Goal: Information Seeking & Learning: Learn about a topic

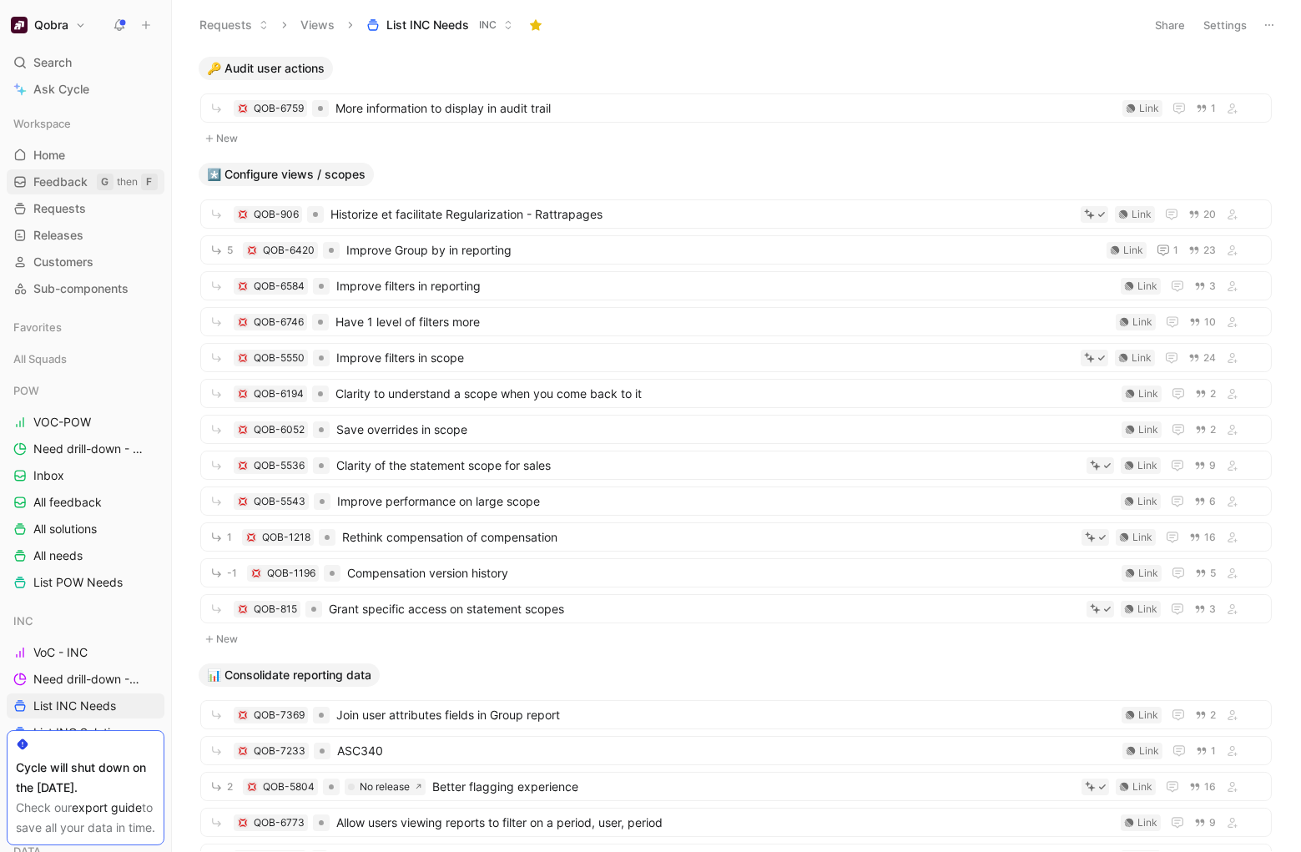
click at [57, 187] on span "Feedback" at bounding box center [60, 182] width 54 height 17
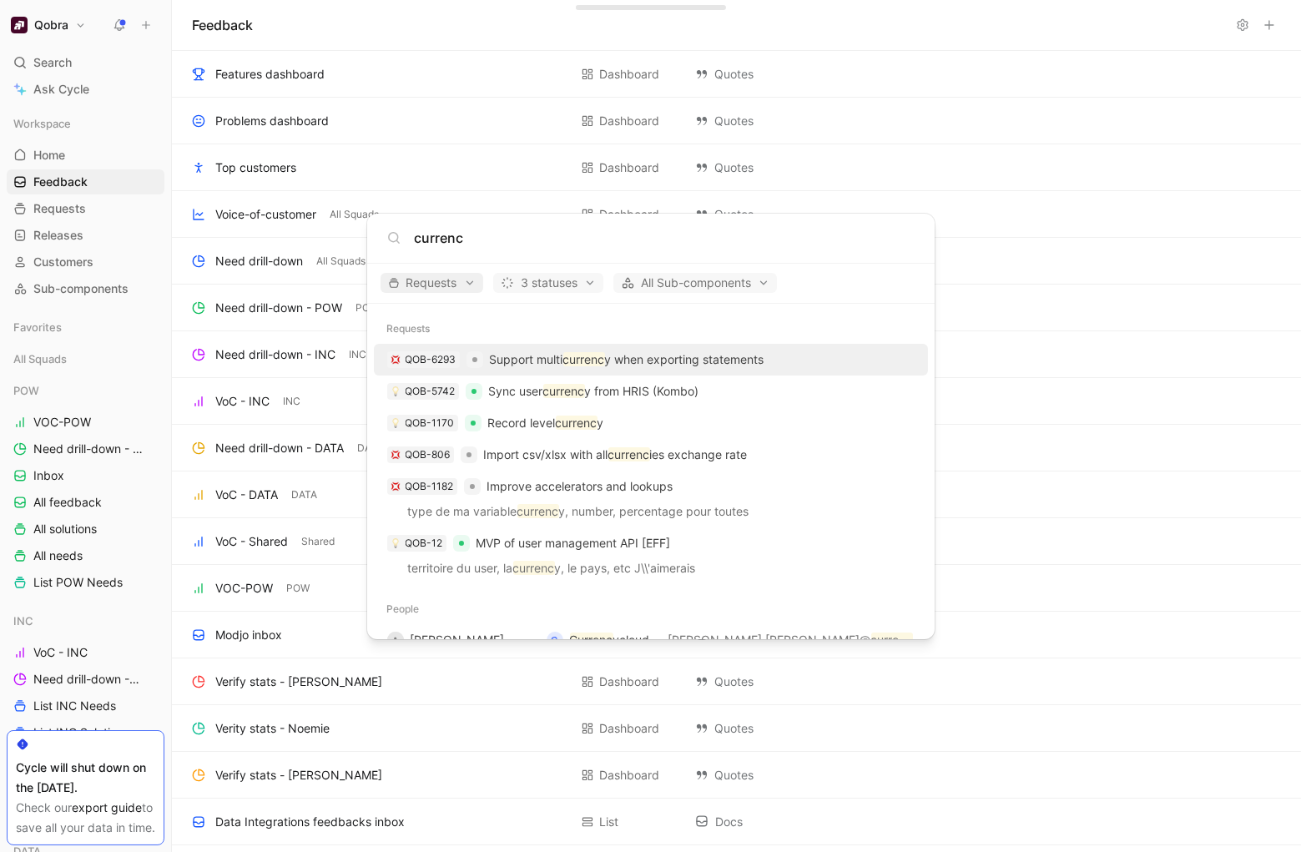
type input "currenc"
click at [436, 286] on span "Requests" at bounding box center [432, 283] width 88 height 20
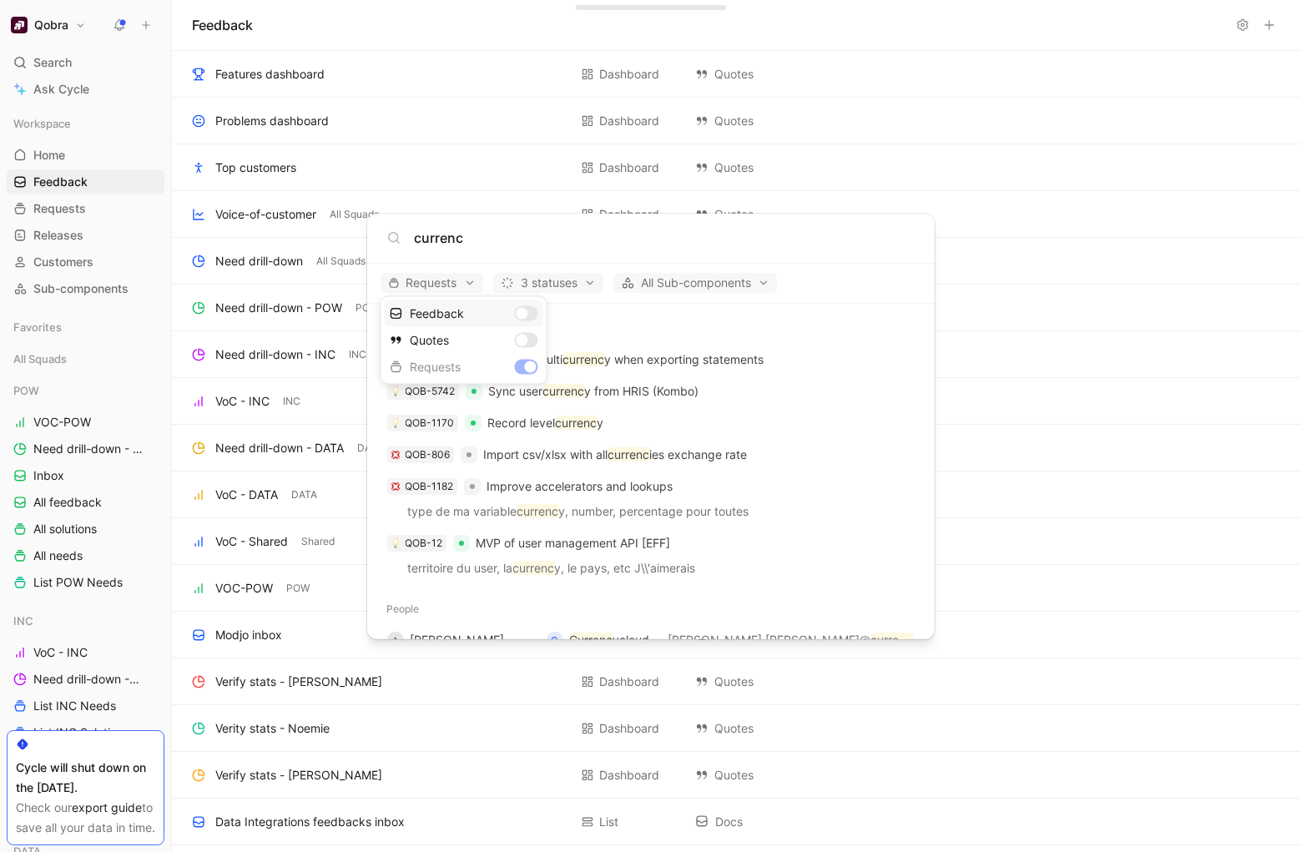
click at [483, 310] on div "Feedback" at bounding box center [463, 313] width 159 height 27
click at [531, 338] on div "Quotes" at bounding box center [463, 340] width 159 height 27
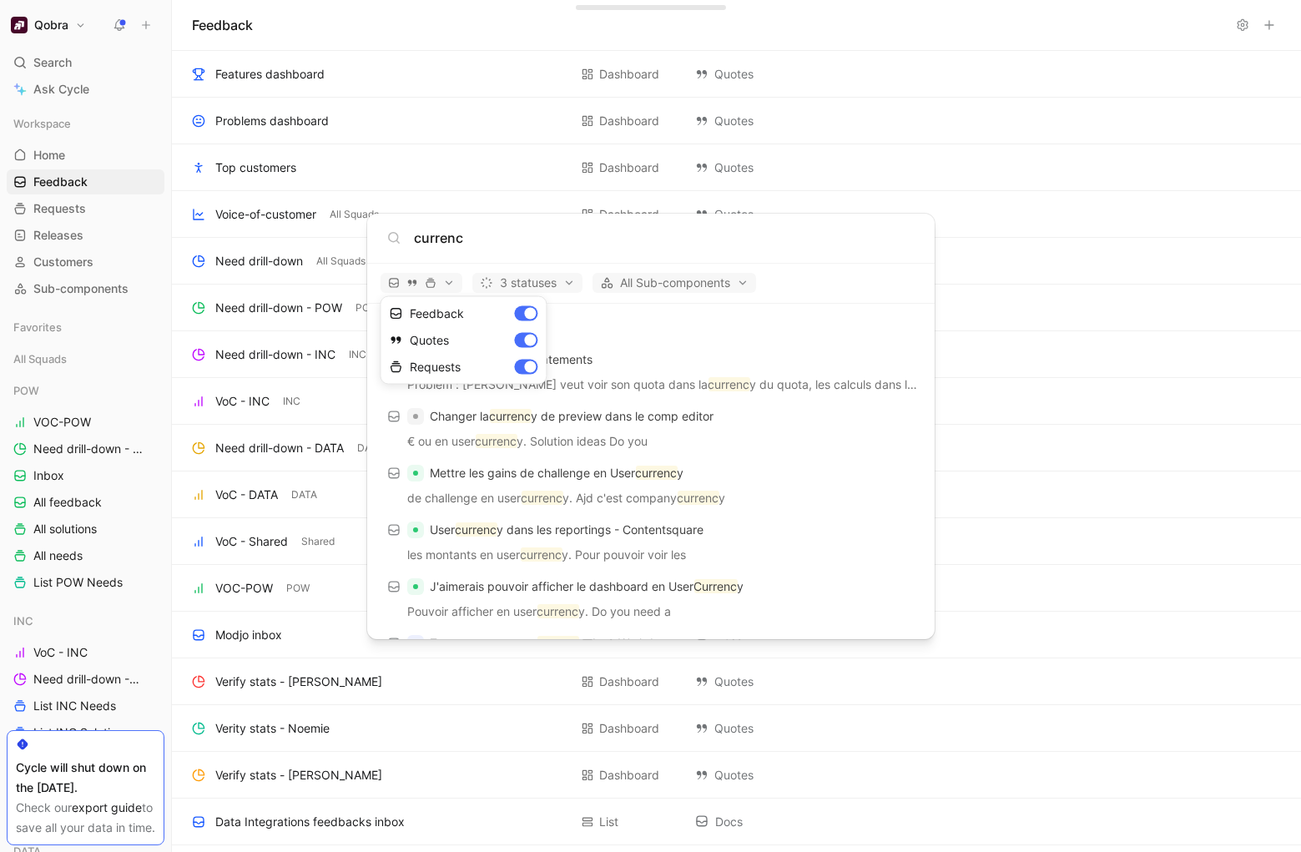
click at [648, 323] on div at bounding box center [650, 426] width 1301 height 852
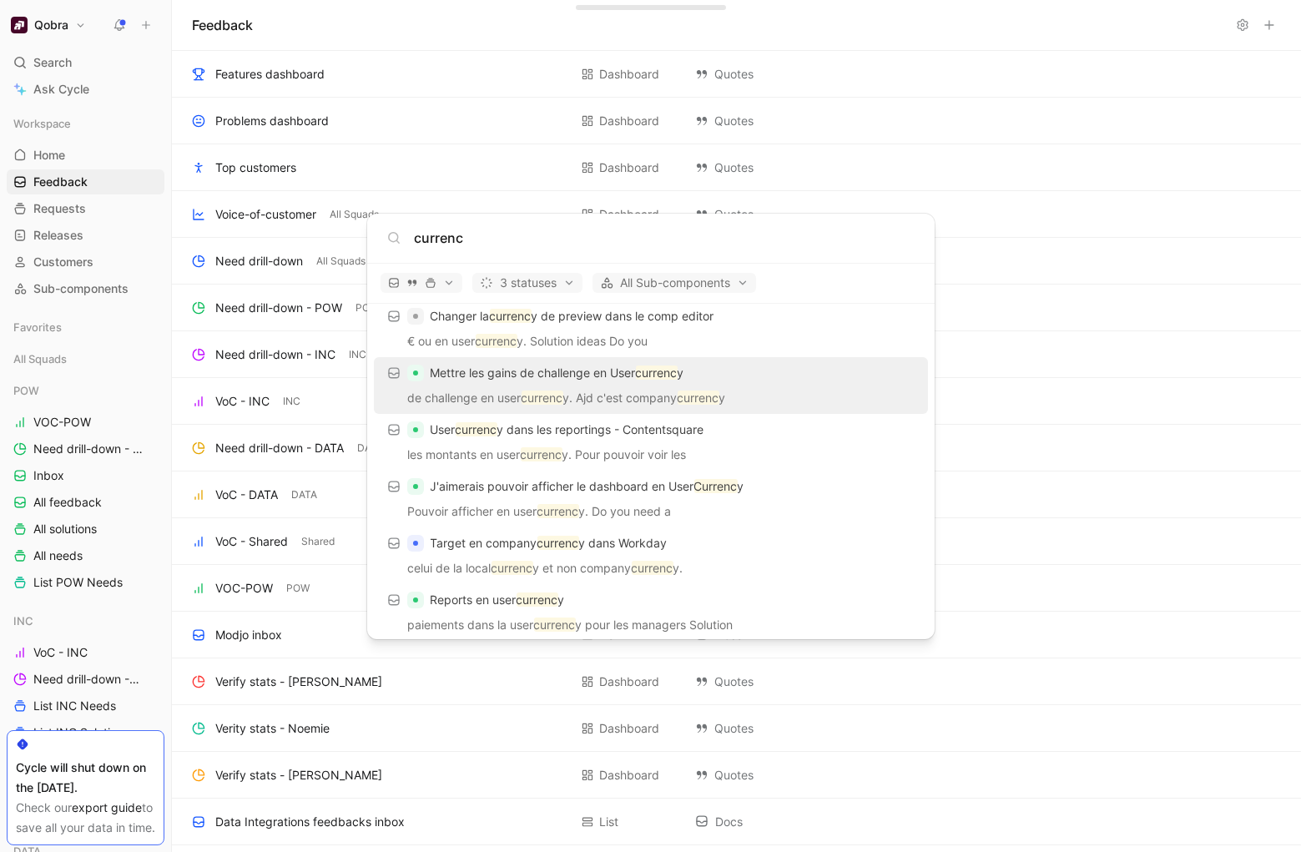
scroll to position [109, 0]
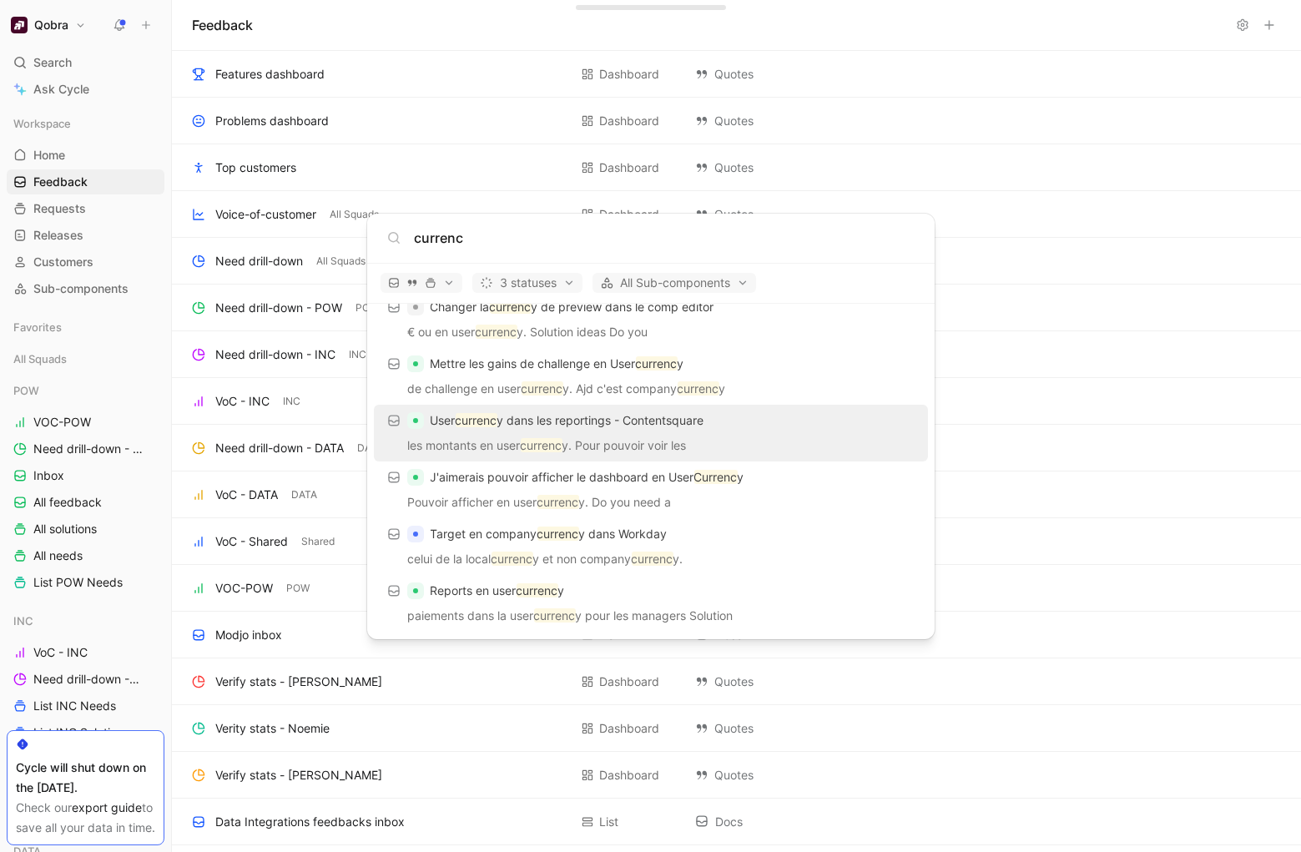
click at [659, 426] on p "User currenc y dans les reportings - Contentsquare" at bounding box center [568, 420] width 274 height 20
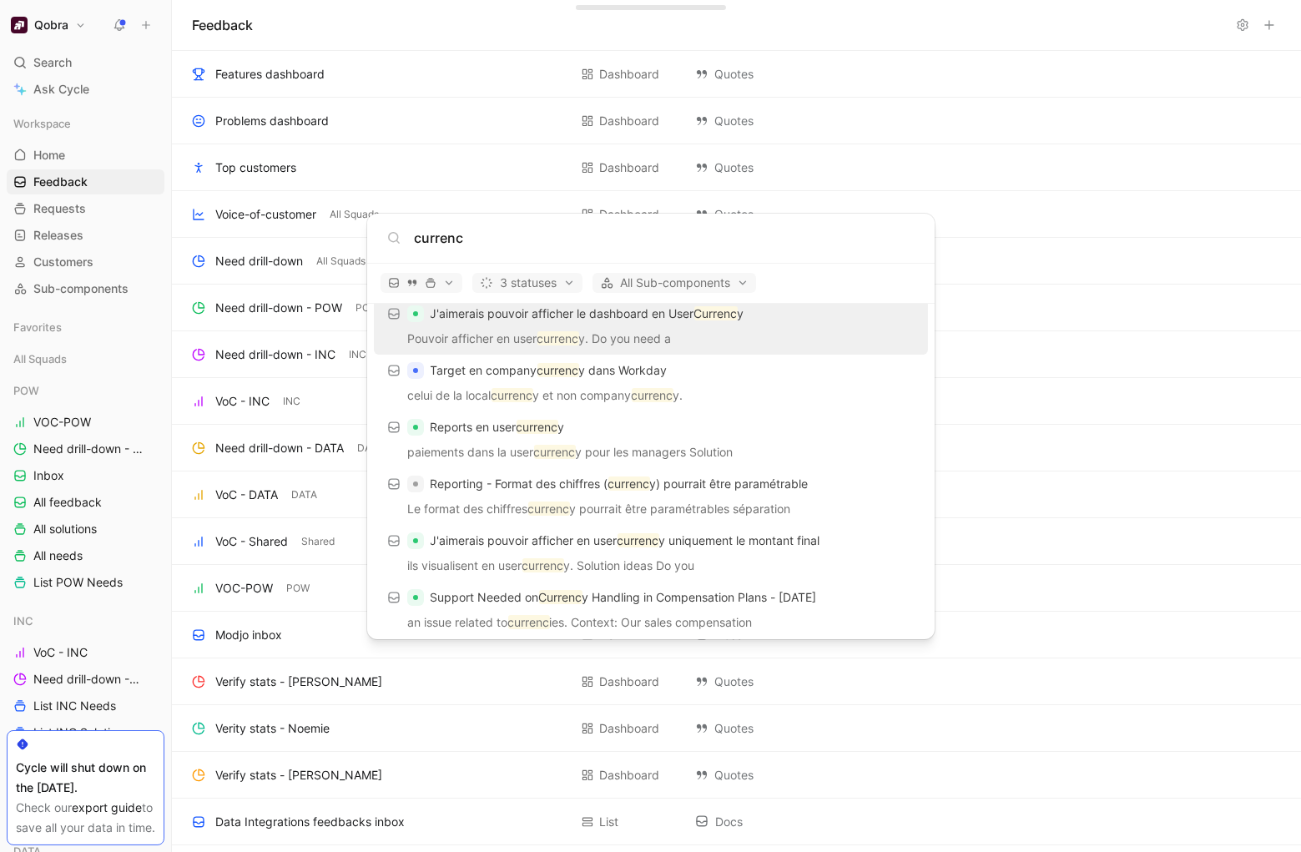
scroll to position [290, 0]
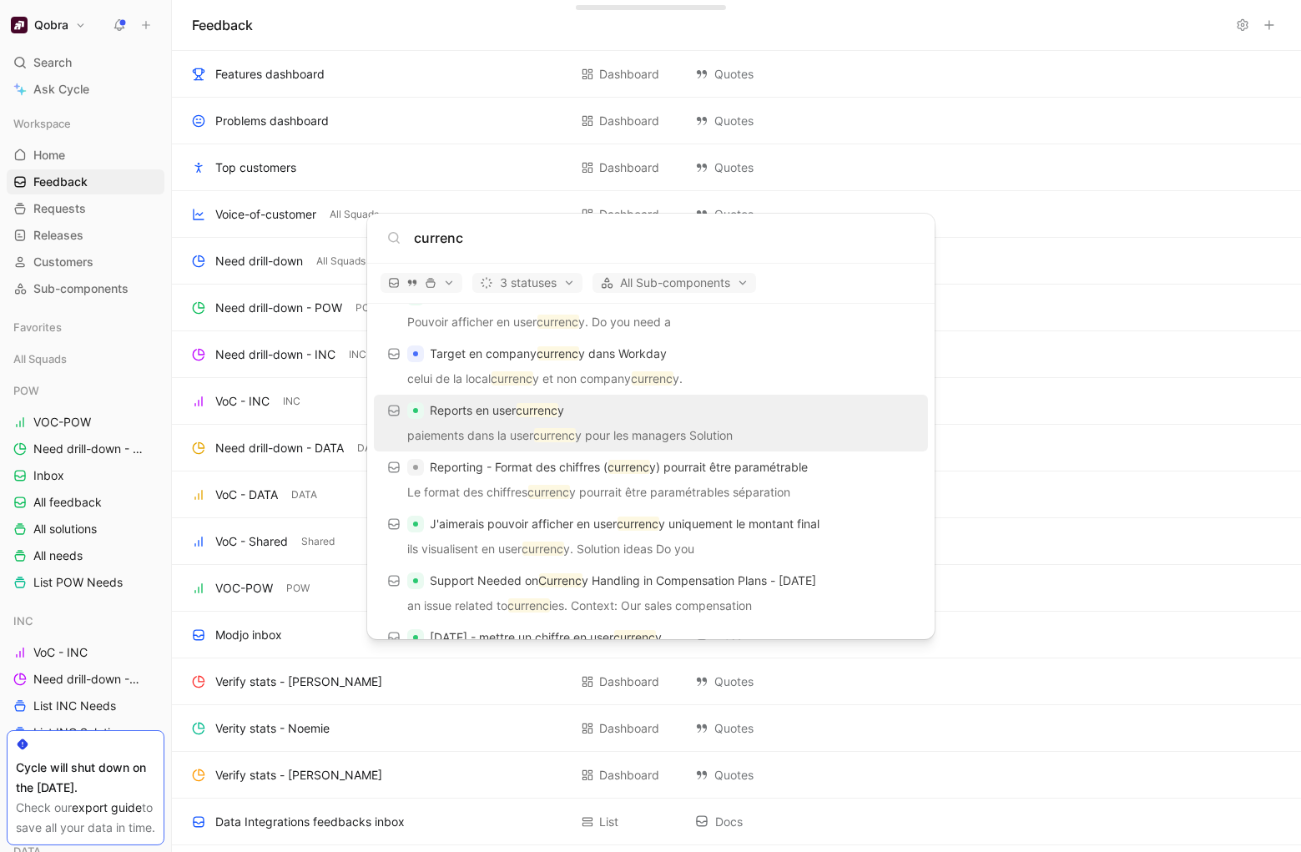
click at [684, 414] on div "Reports en user currenc y" at bounding box center [651, 410] width 544 height 30
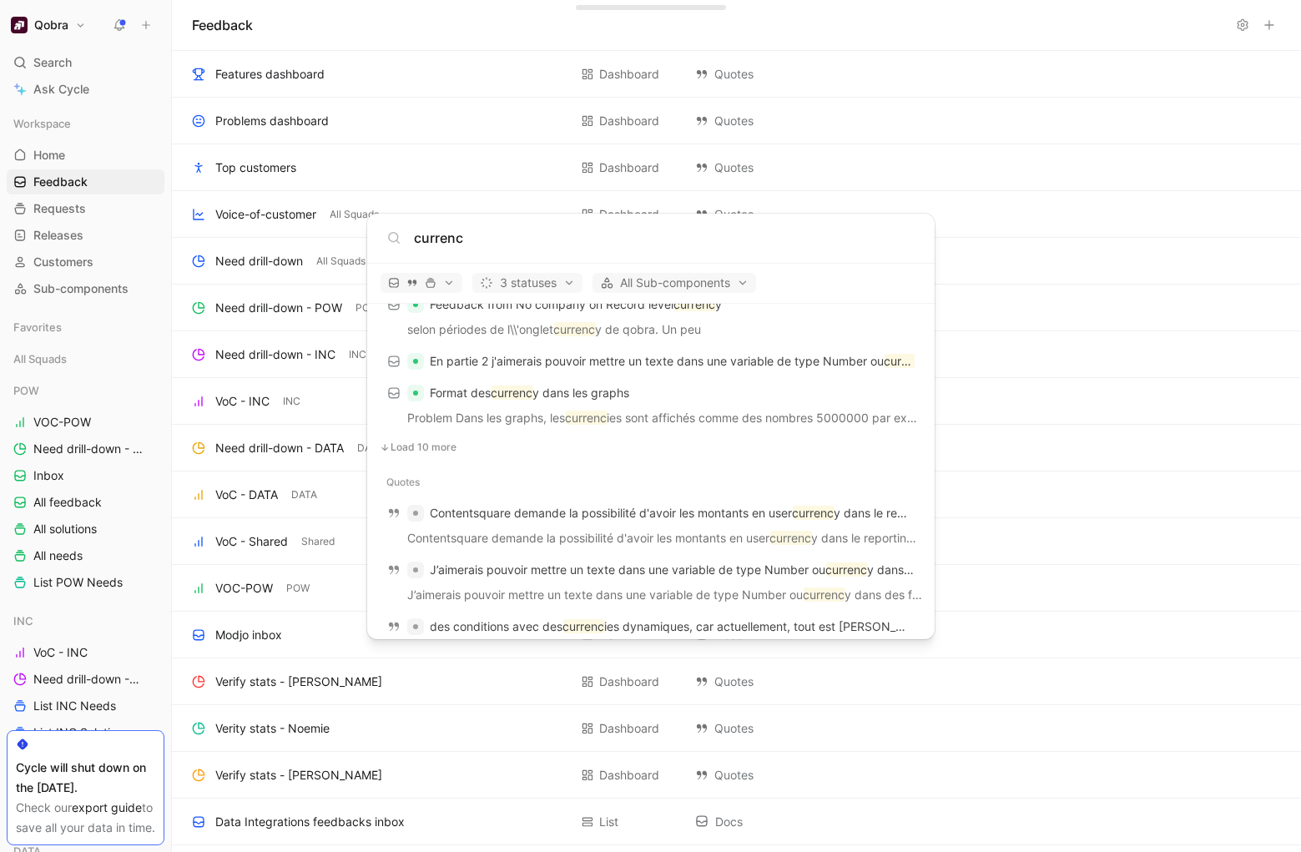
scroll to position [1047, 0]
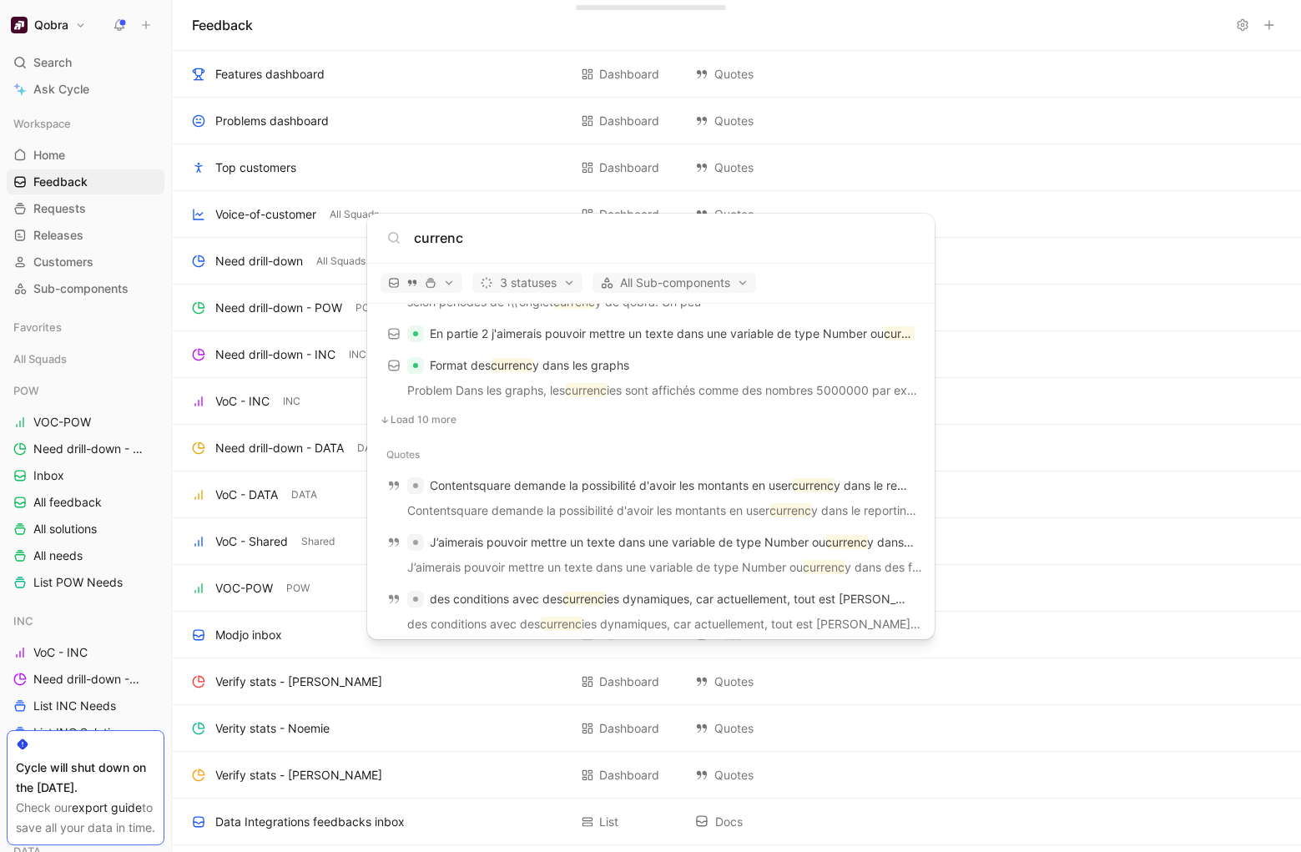
click at [437, 414] on span "Load 10 more" at bounding box center [424, 419] width 66 height 13
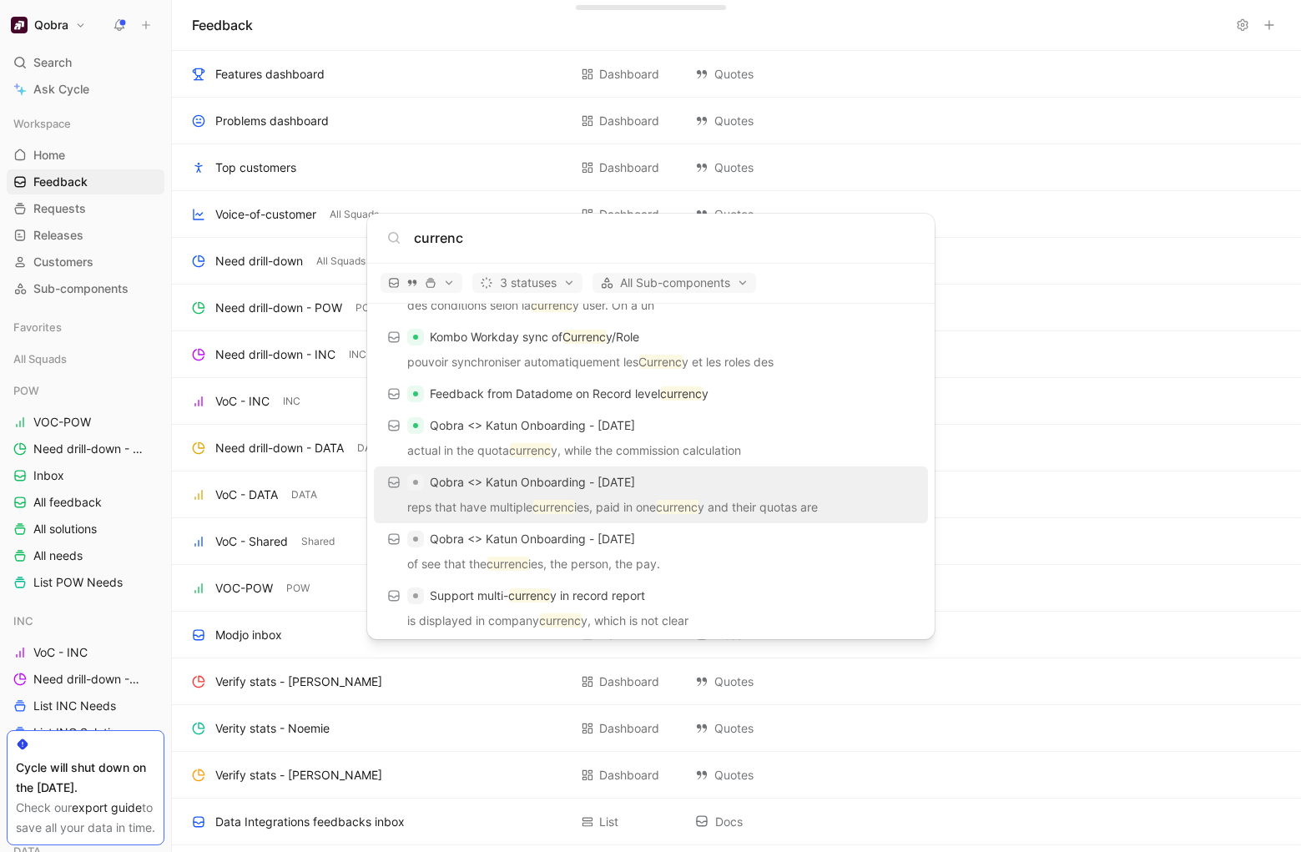
scroll to position [1210, 0]
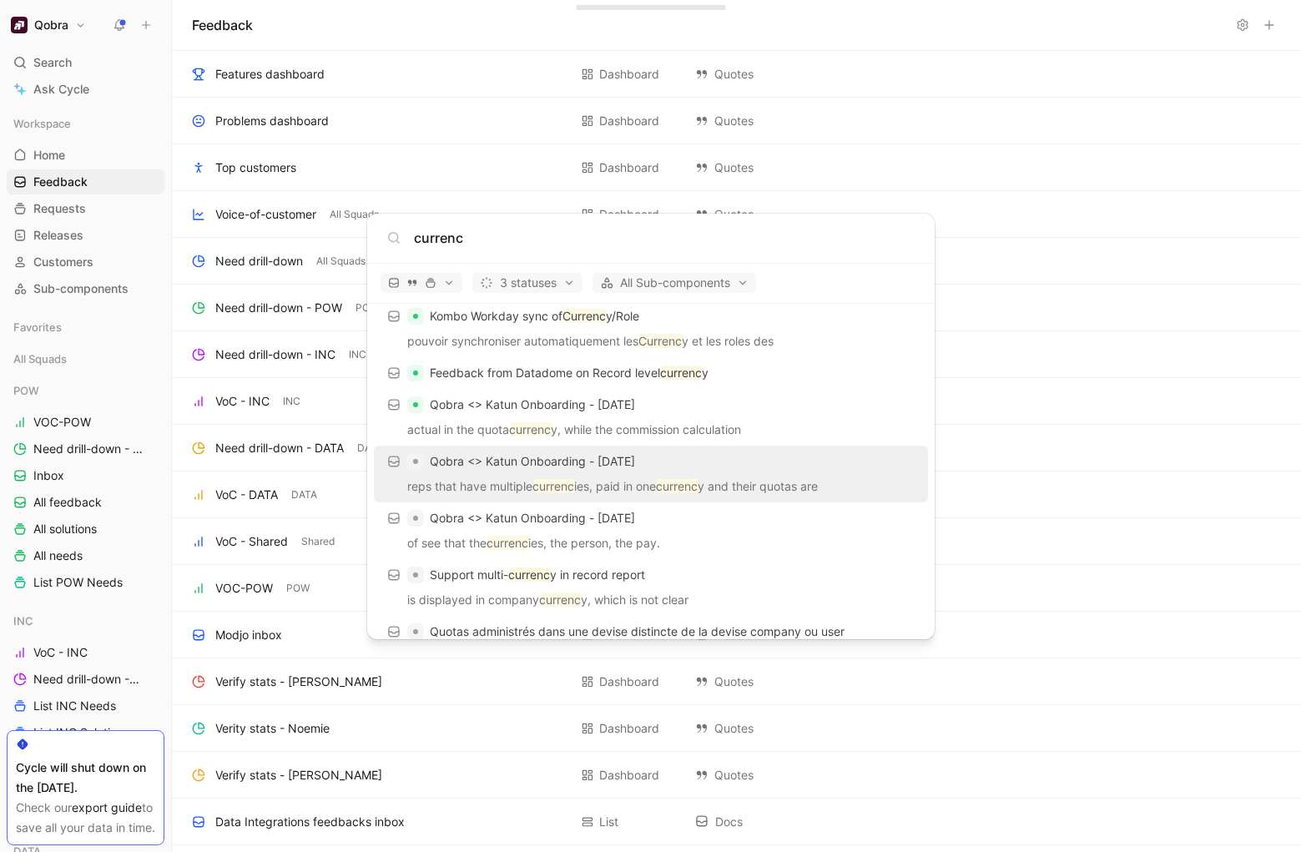
click at [601, 473] on div "Qobra <> Katun Onboarding - 9/9/2025" at bounding box center [651, 461] width 544 height 30
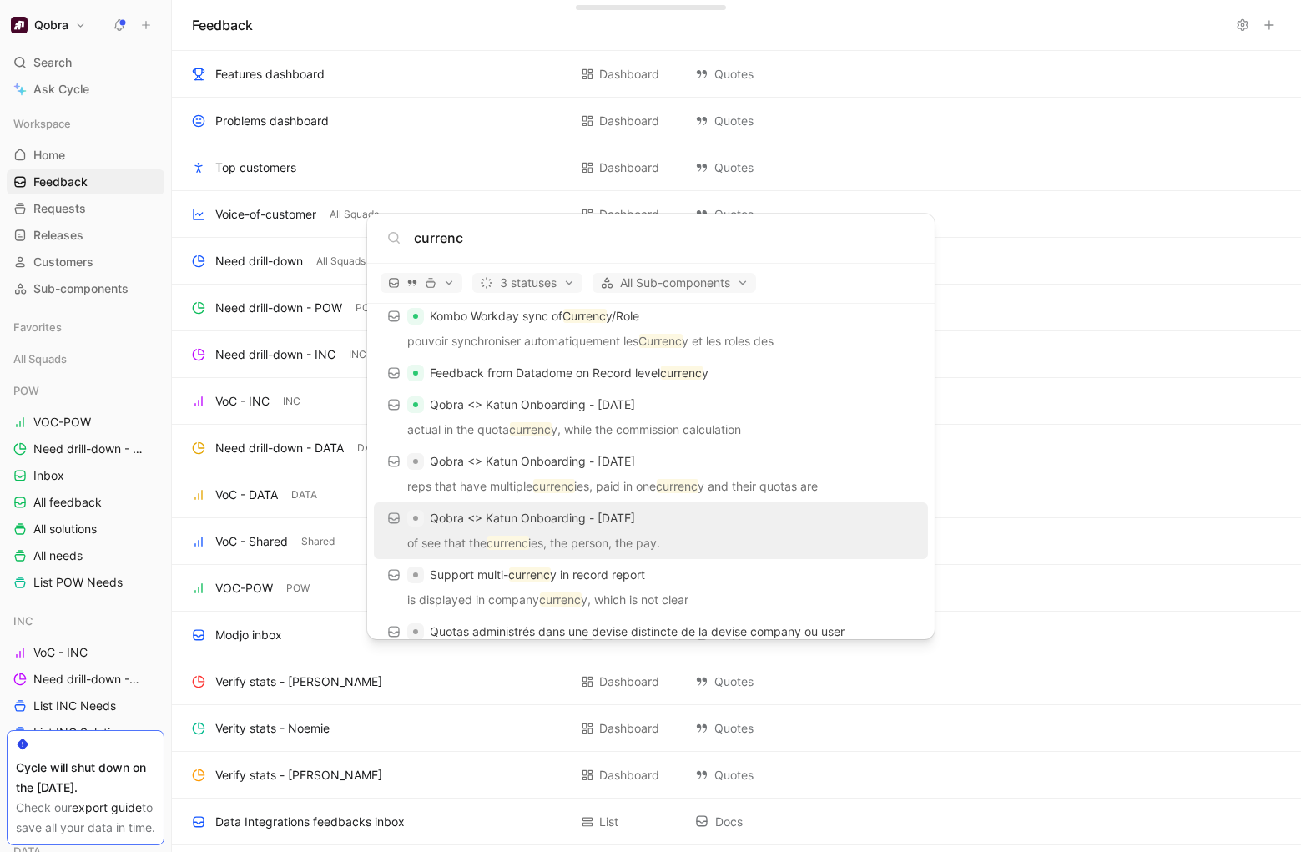
click at [598, 526] on span "Qobra <> Katun Onboarding - 9/5/2025" at bounding box center [533, 518] width 205 height 20
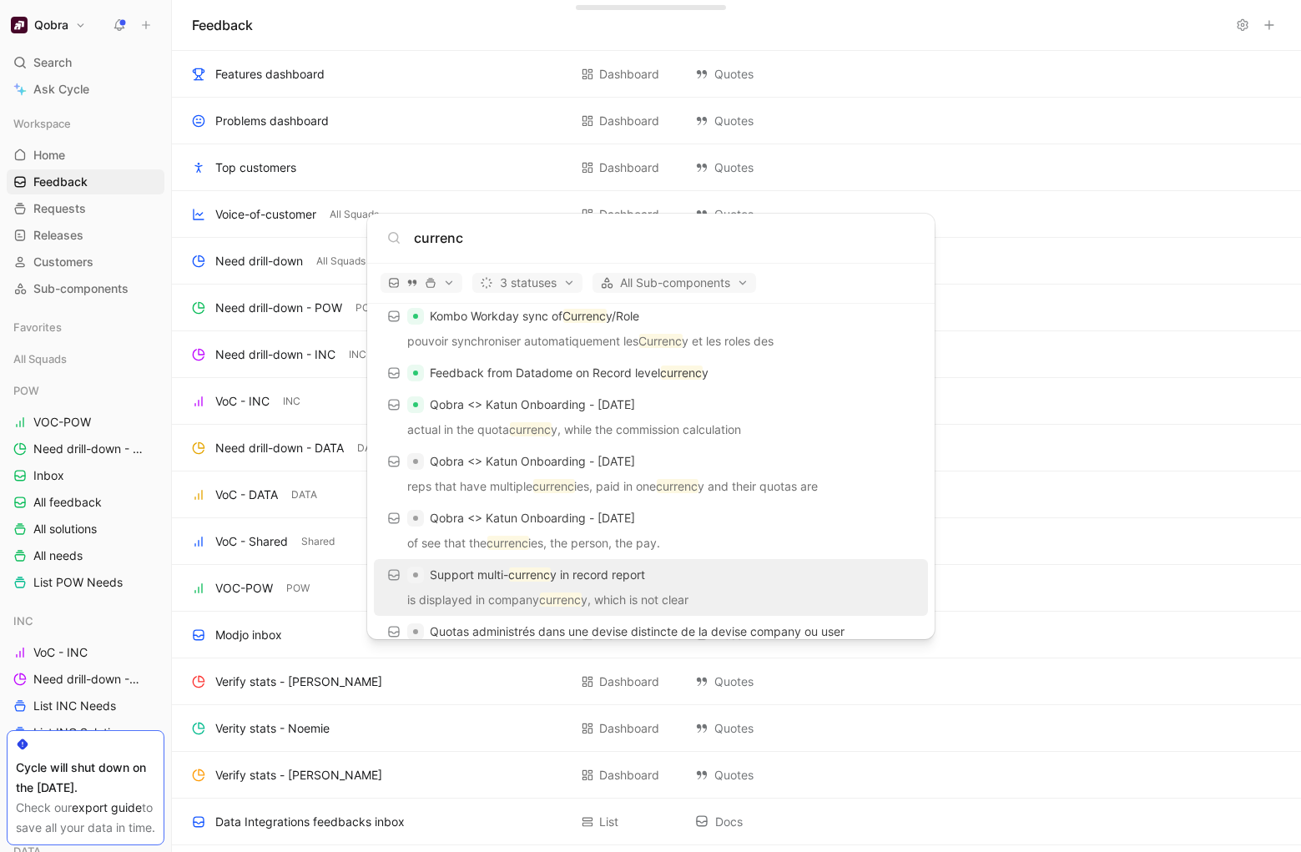
click at [605, 572] on span "y in record report" at bounding box center [598, 574] width 95 height 14
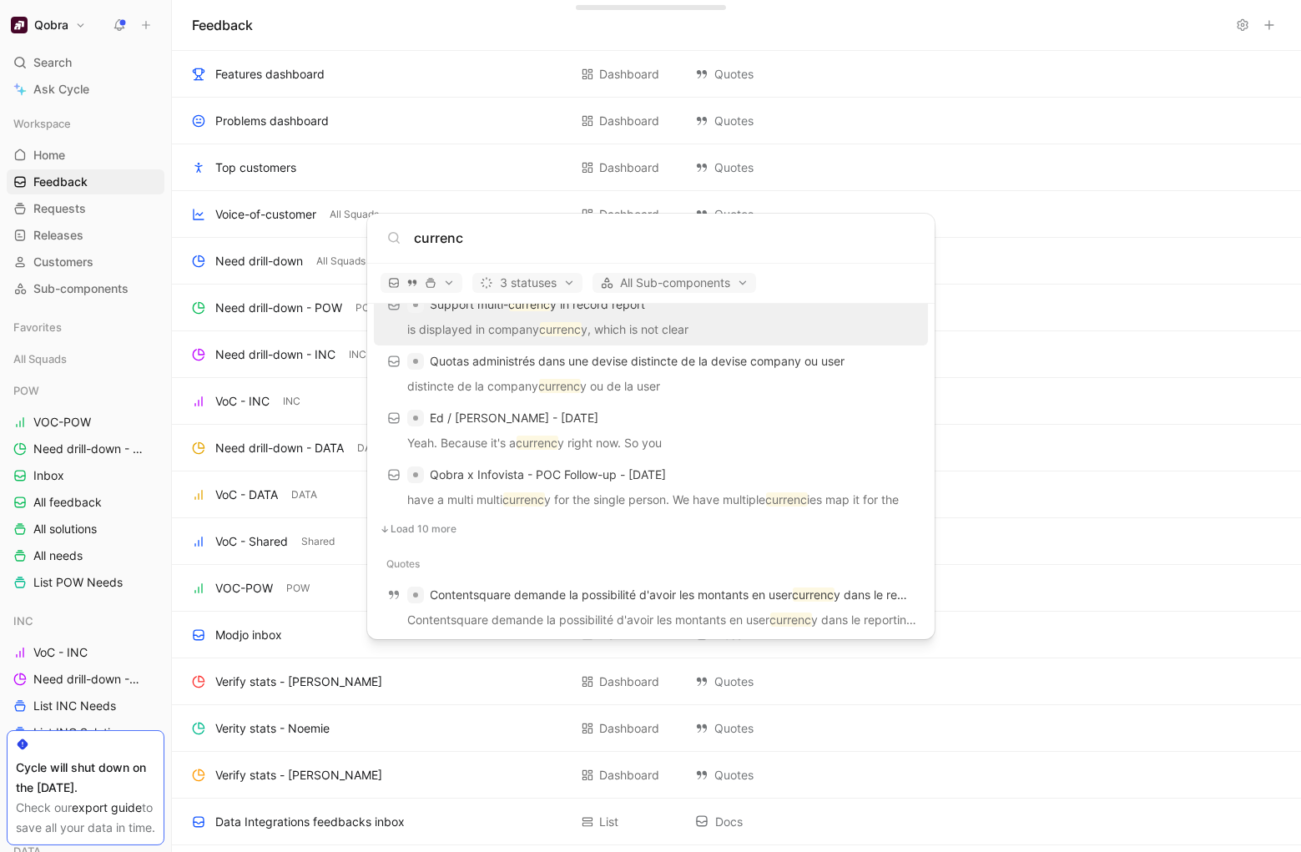
scroll to position [1486, 0]
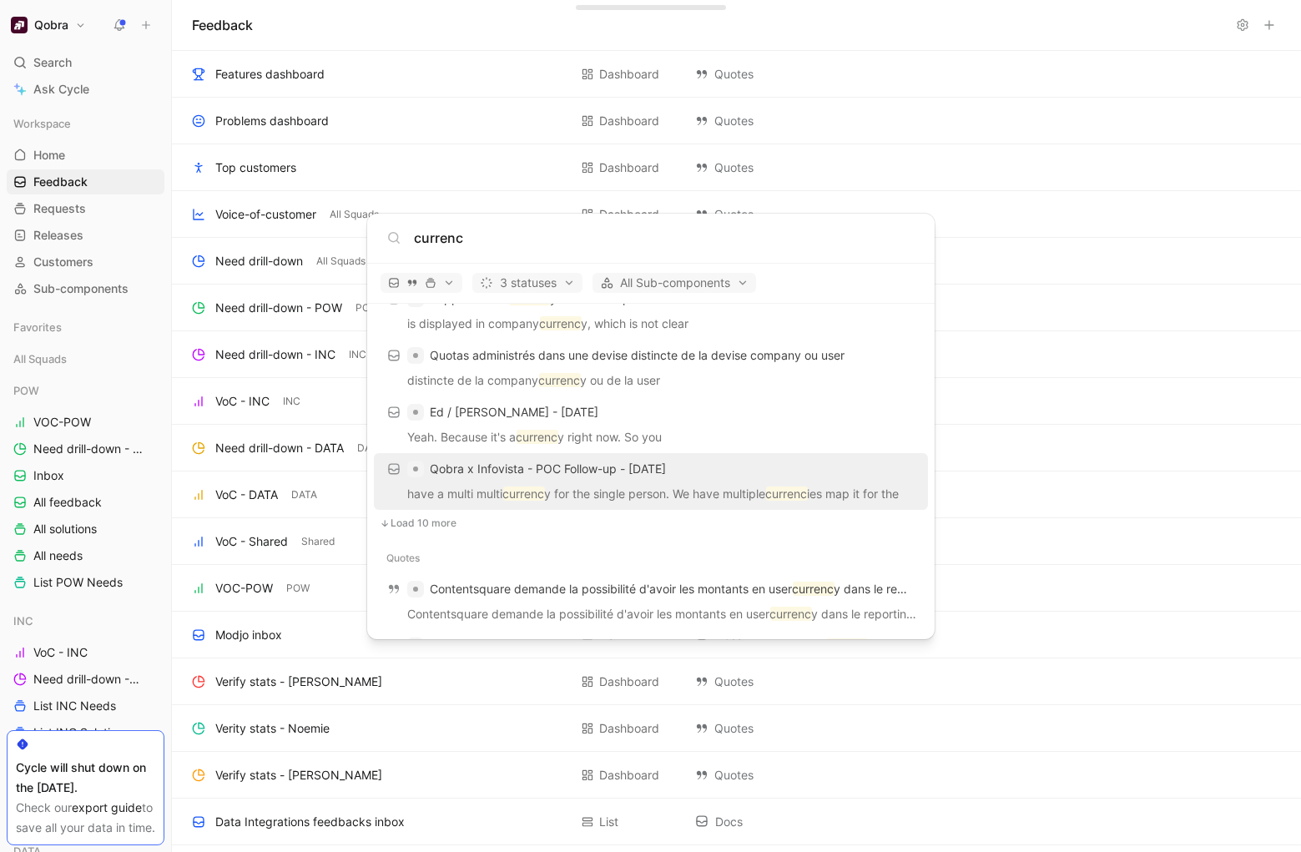
click at [622, 477] on div "Qobra x Infovista - POC Follow-up - 8/13/2025" at bounding box center [651, 469] width 544 height 30
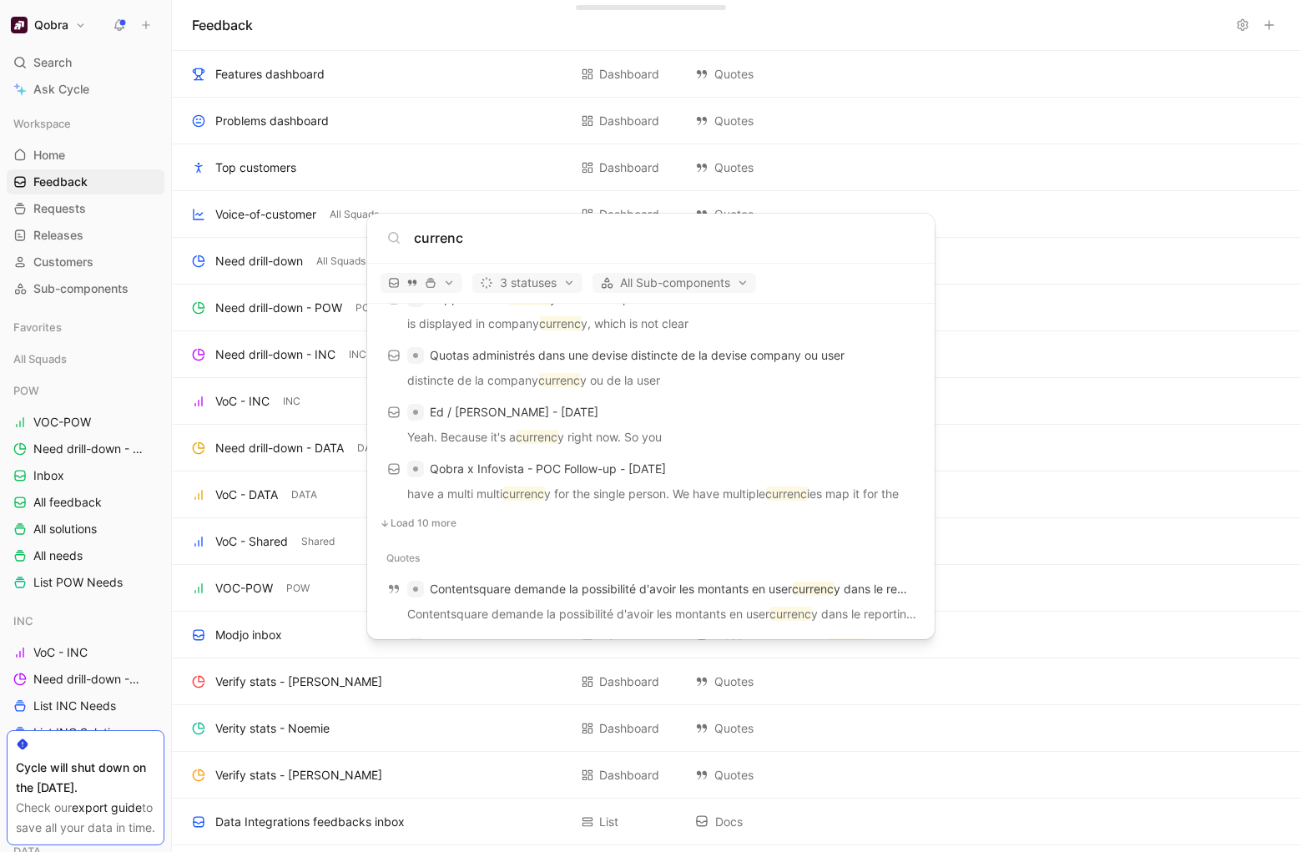
click at [403, 526] on span "Load 10 more" at bounding box center [424, 522] width 66 height 13
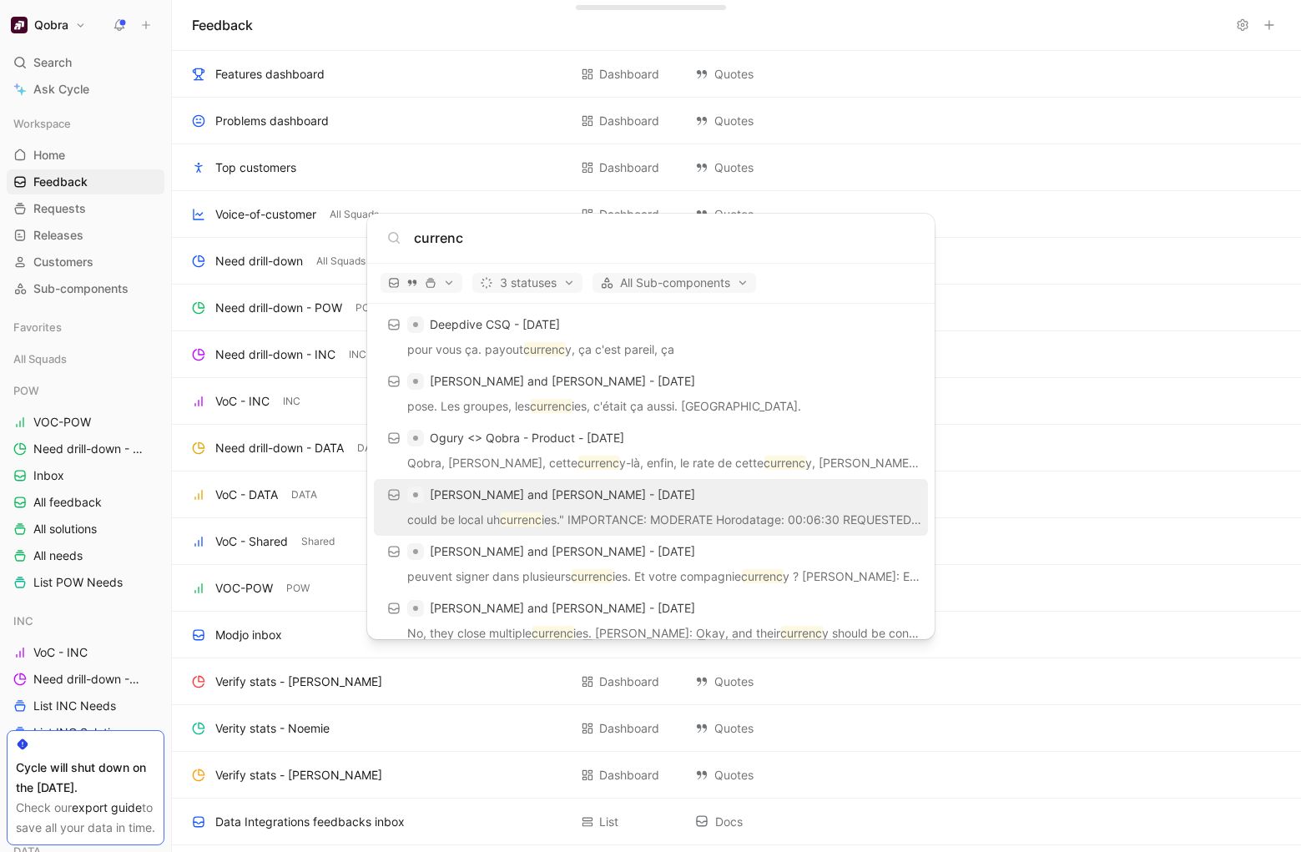
scroll to position [1697, 0]
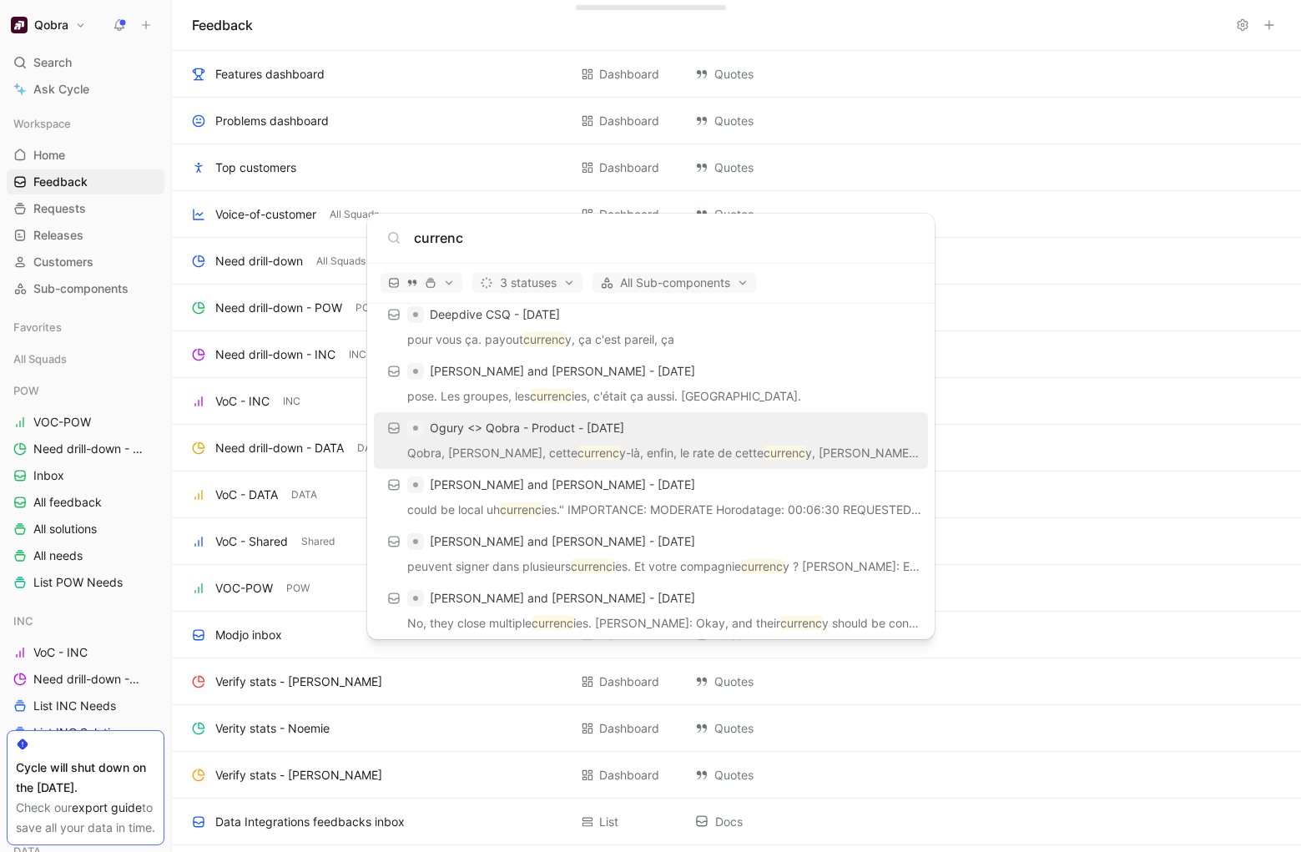
click at [694, 447] on p "Qobra, Eh bien, cette currenc y-là, enfin, le rate de cette currenc y, je vais …" at bounding box center [651, 455] width 544 height 25
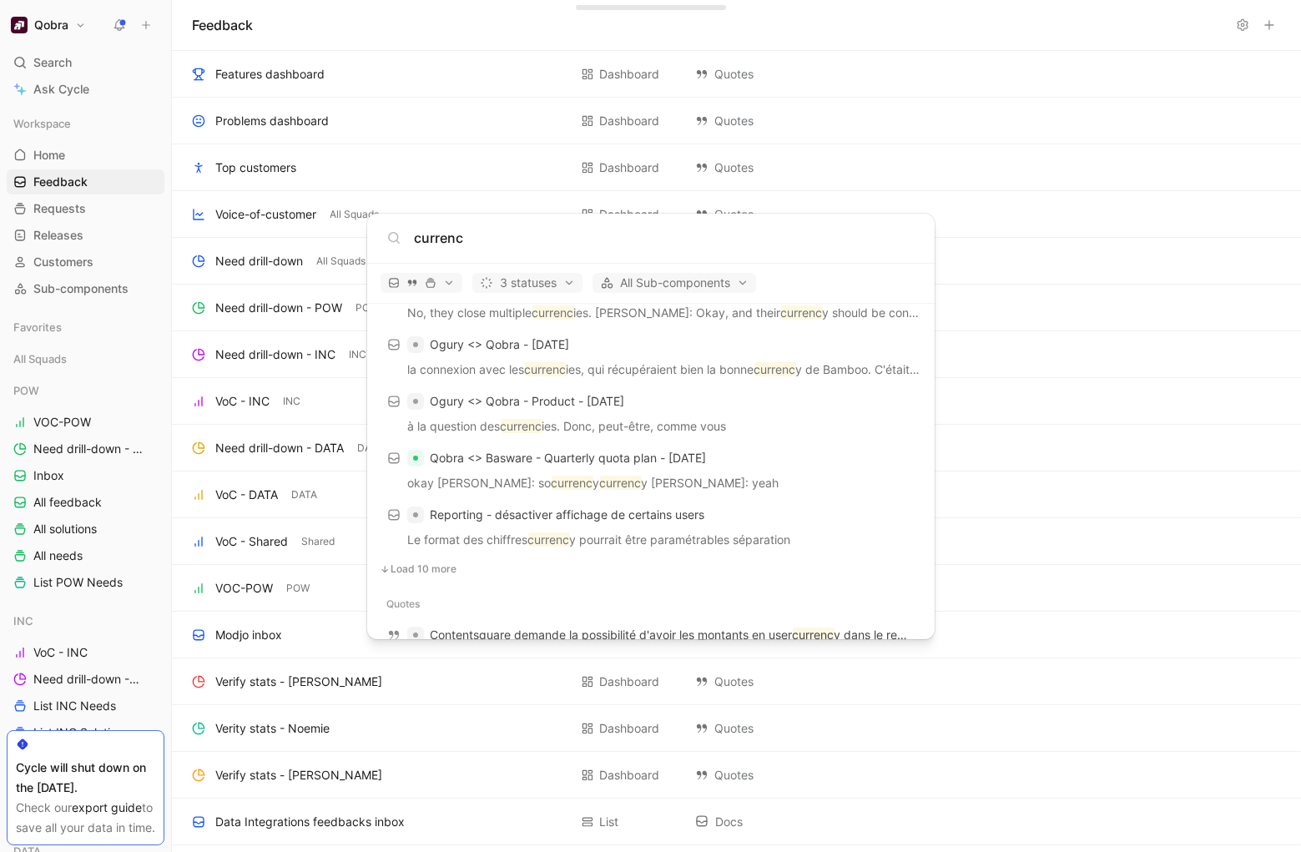
scroll to position [2007, 0]
click at [395, 566] on span "Load 10 more" at bounding box center [424, 569] width 66 height 13
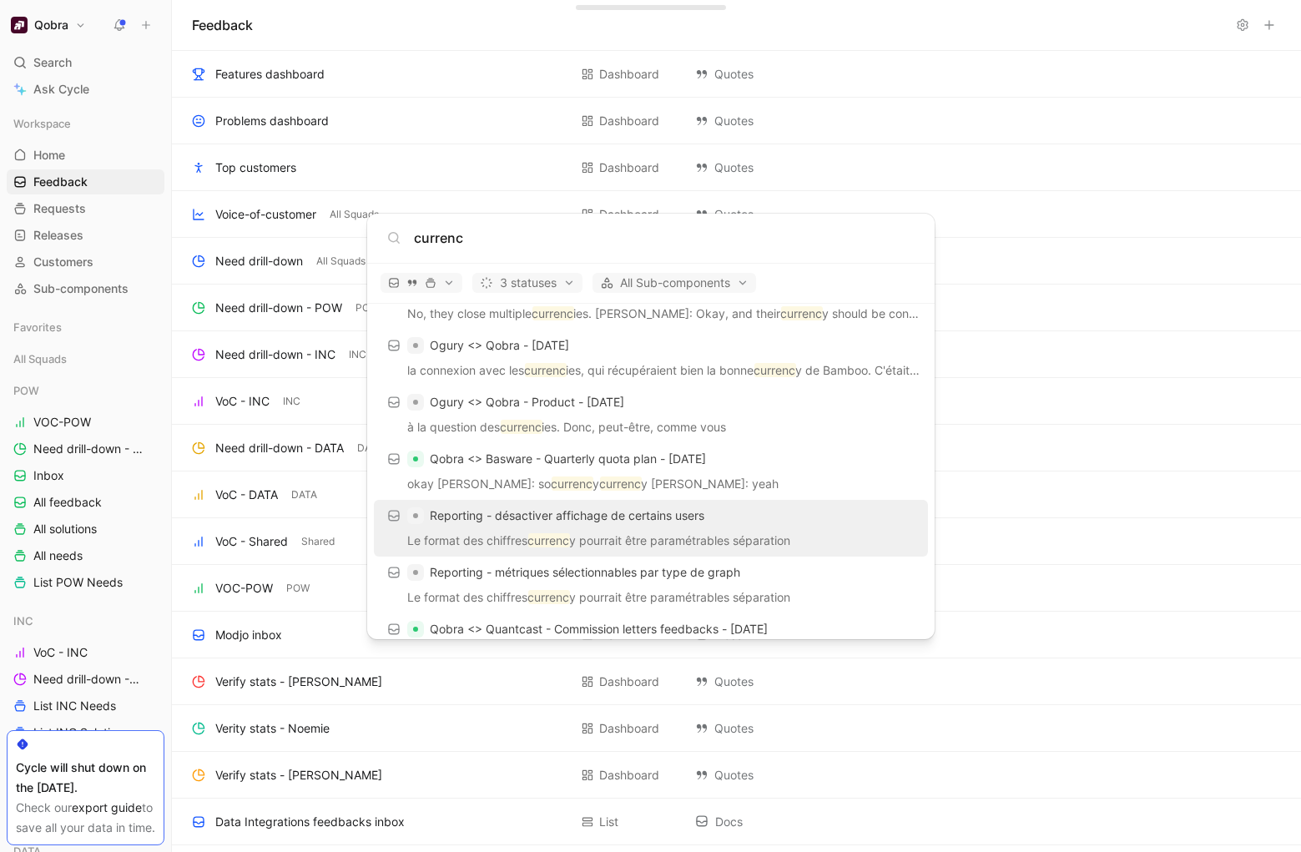
click at [515, 527] on div "Reporting - désactiver affichage de certains users" at bounding box center [651, 516] width 544 height 30
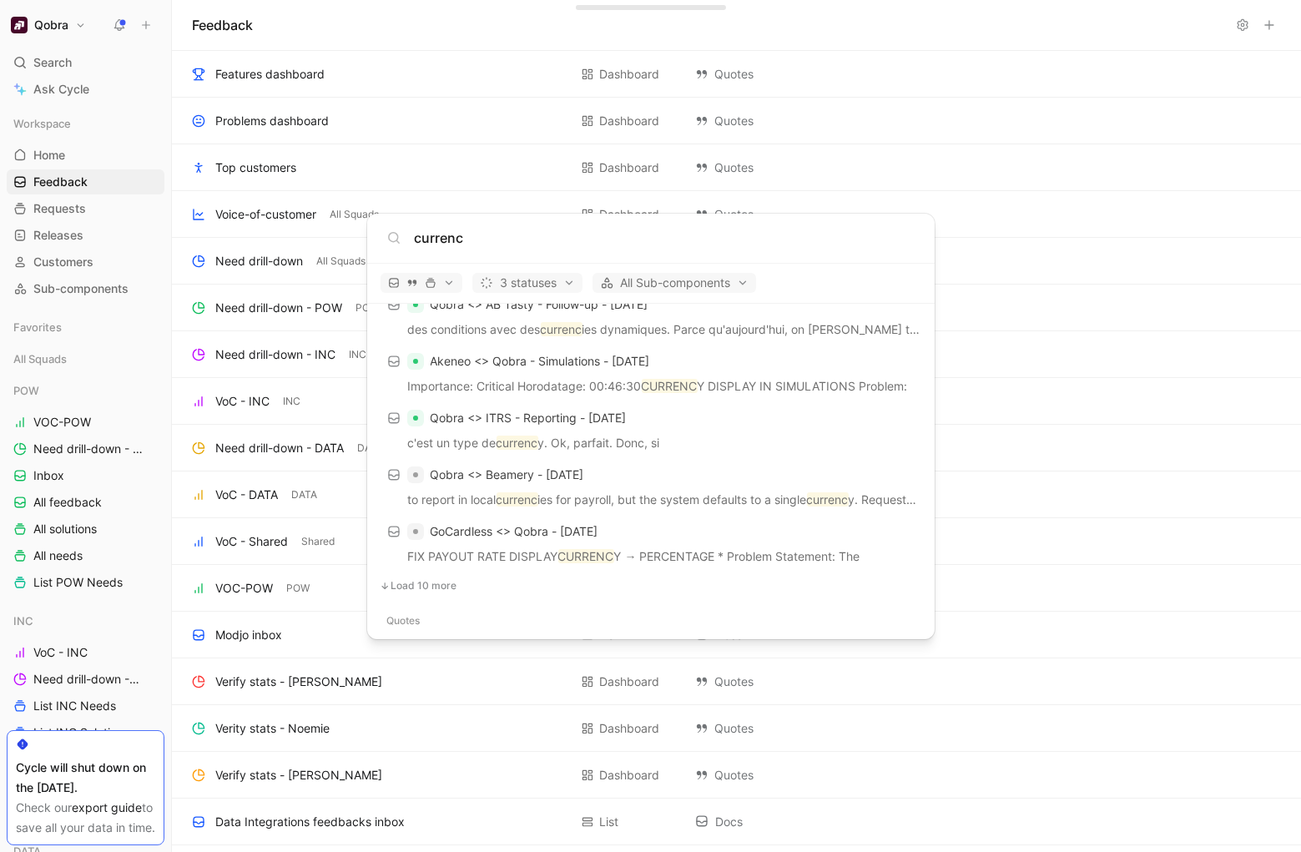
scroll to position [2560, 0]
click at [425, 581] on span "Load 10 more" at bounding box center [424, 583] width 66 height 13
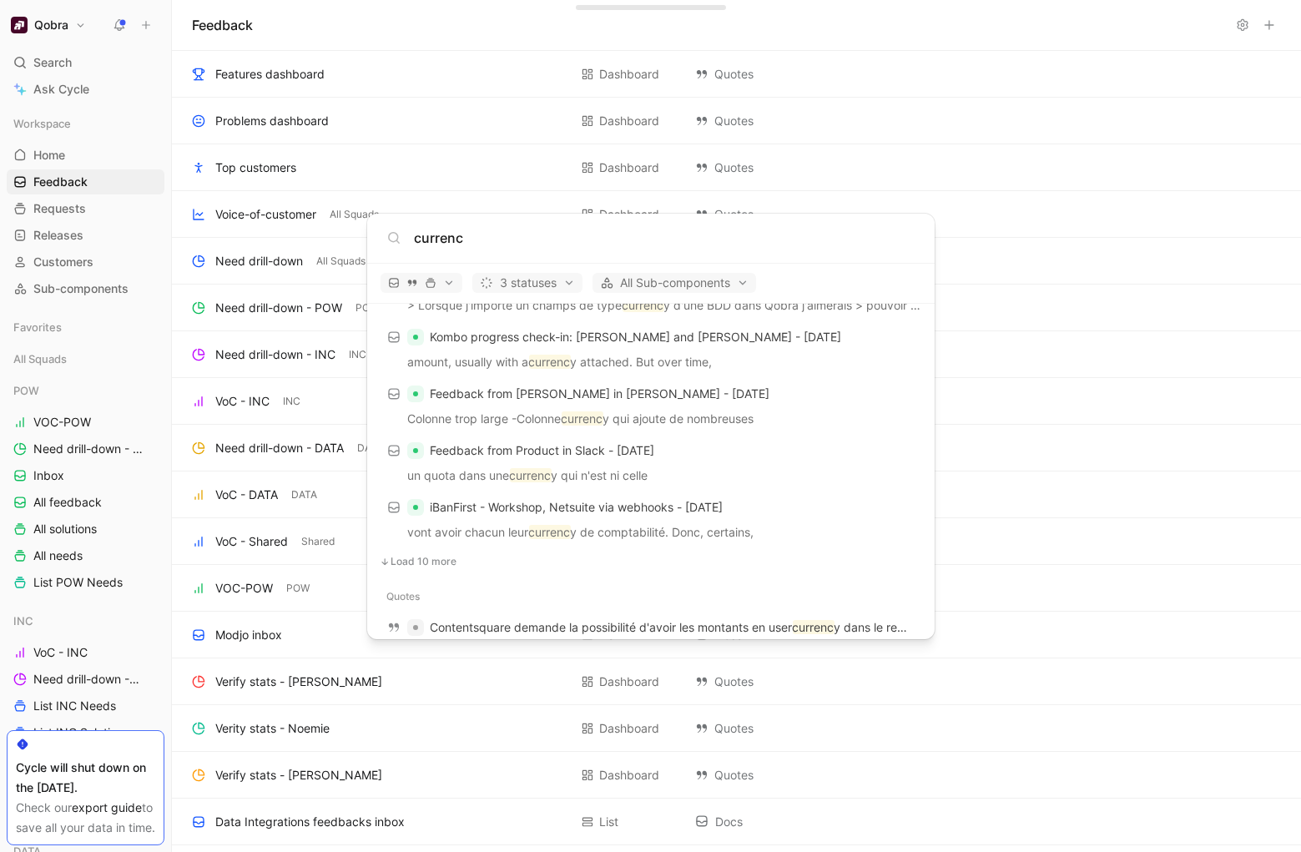
scroll to position [3152, 0]
click at [423, 549] on button "Load 10 more" at bounding box center [651, 559] width 554 height 20
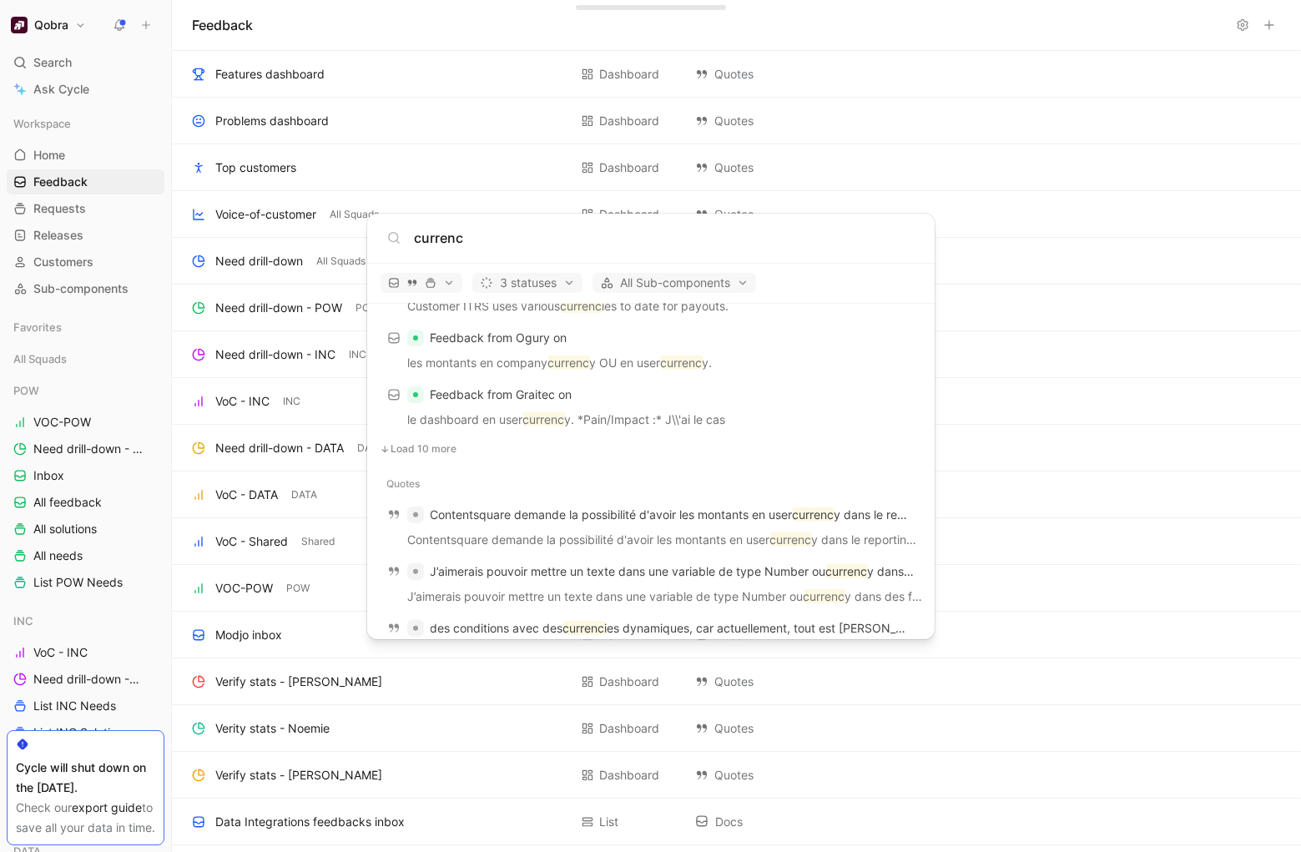
scroll to position [3841, 0]
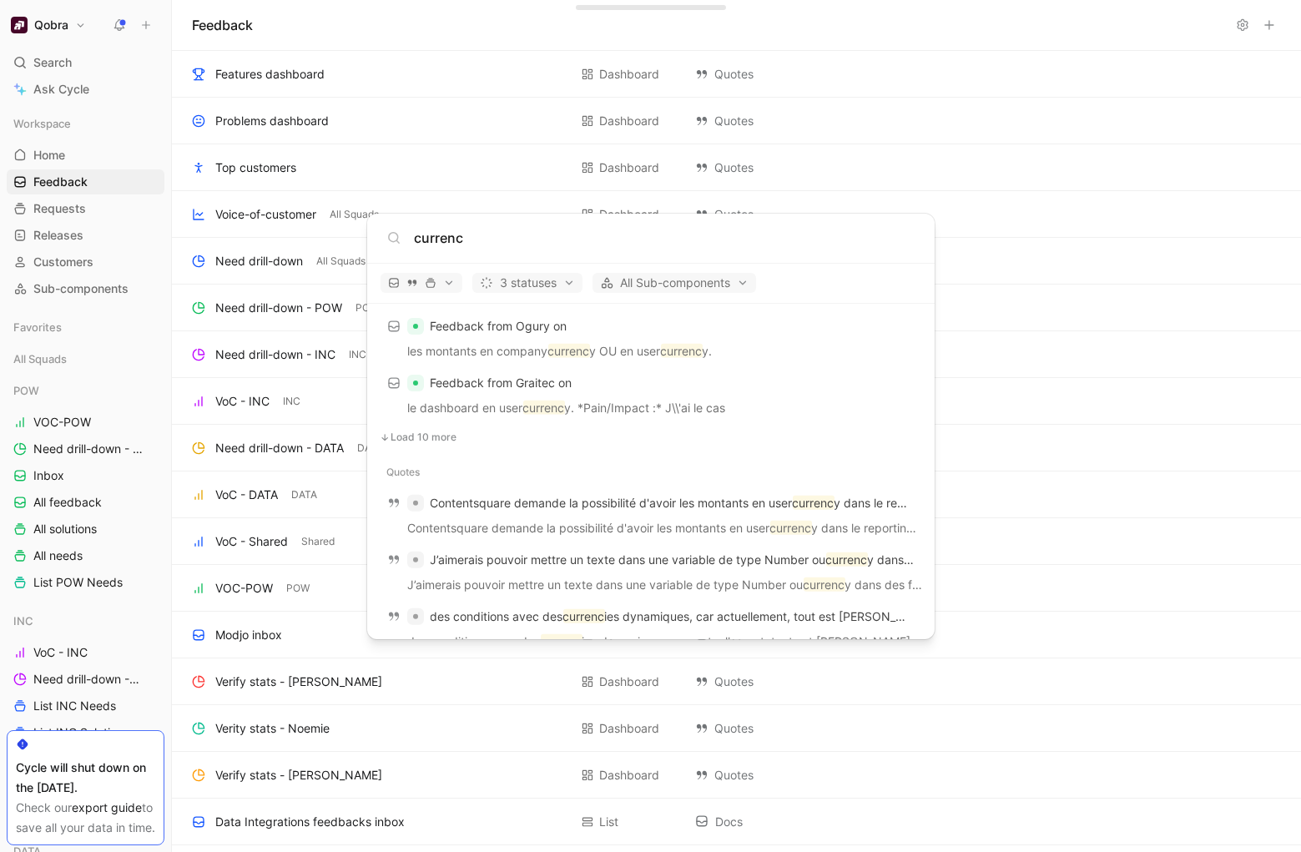
click at [421, 434] on span "Load 10 more" at bounding box center [424, 437] width 66 height 13
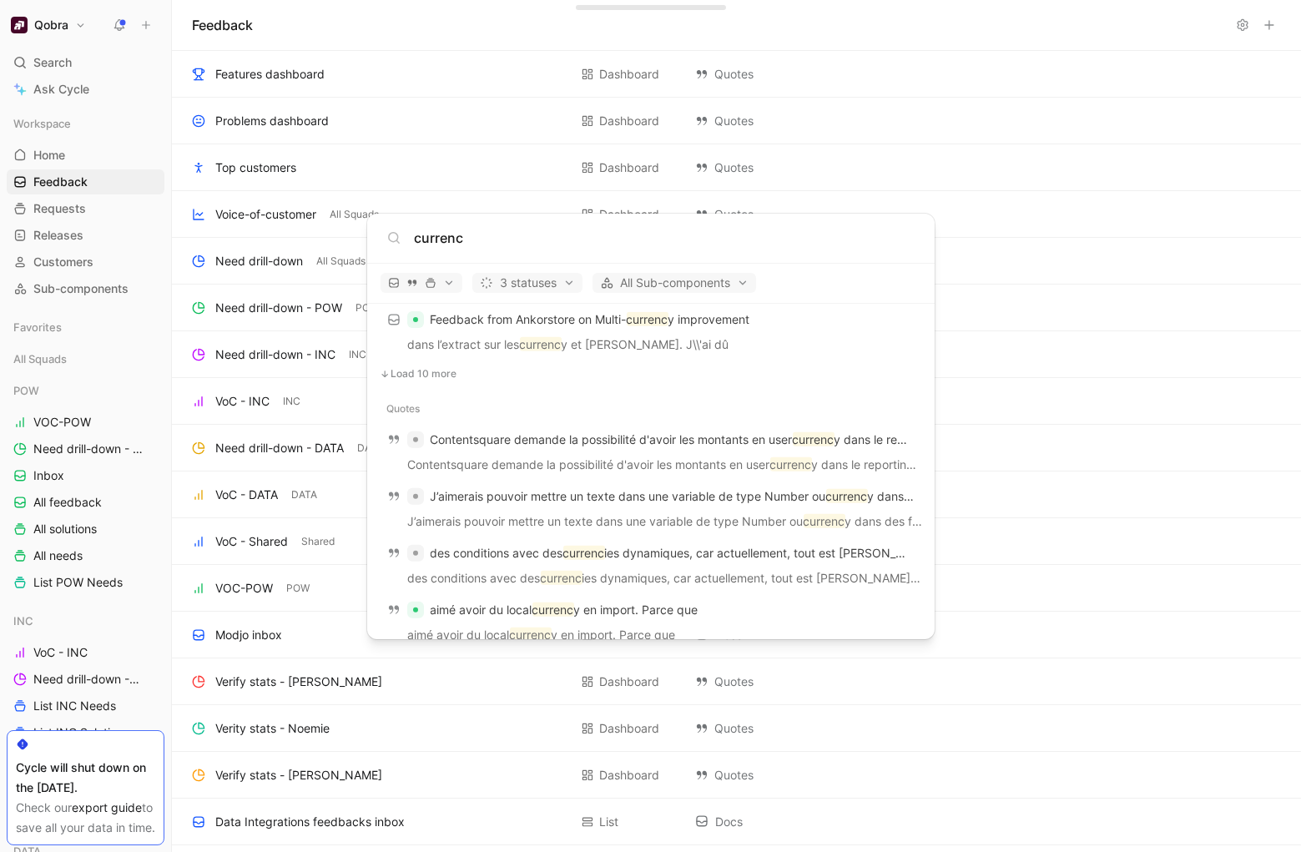
scroll to position [4476, 0]
click at [527, 243] on input "currenc" at bounding box center [664, 238] width 501 height 20
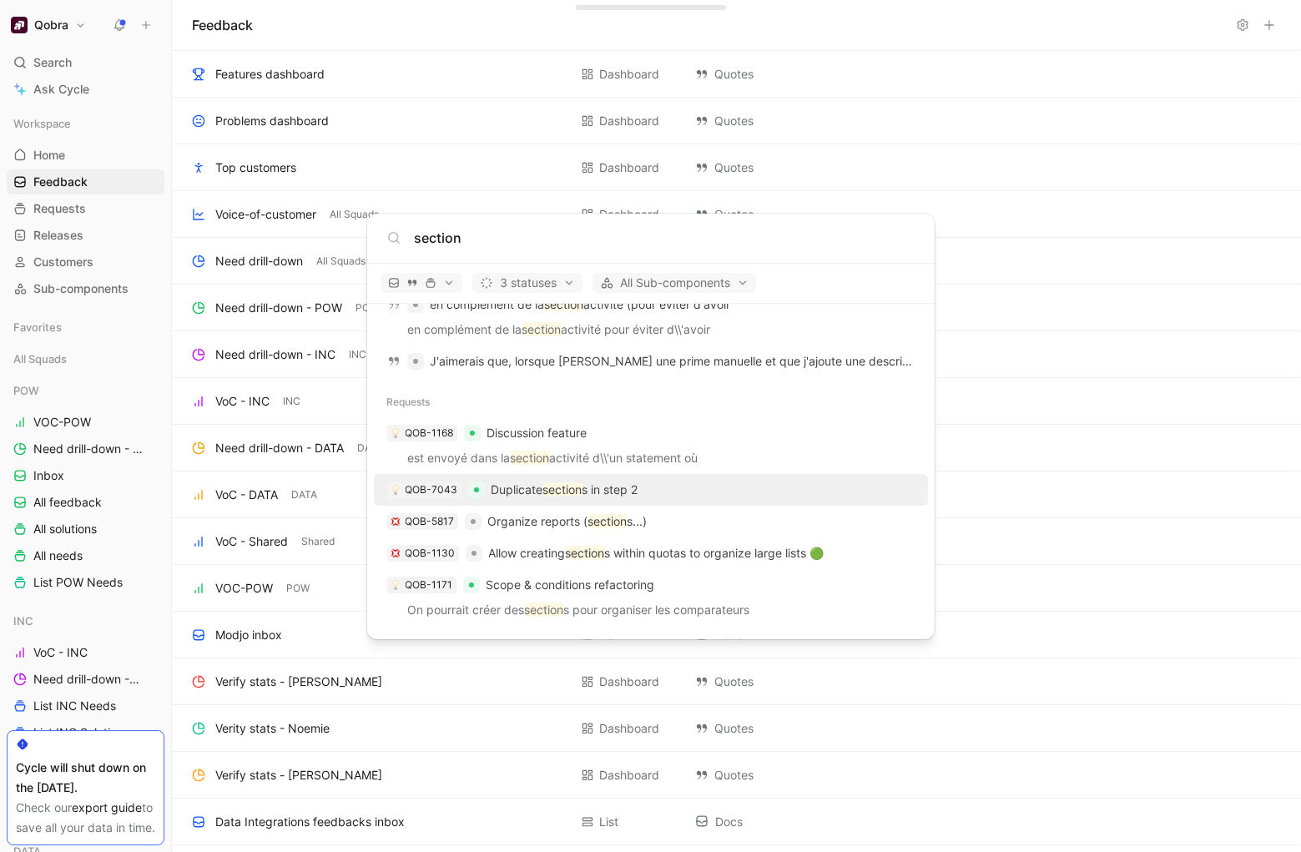
scroll to position [1649, 0]
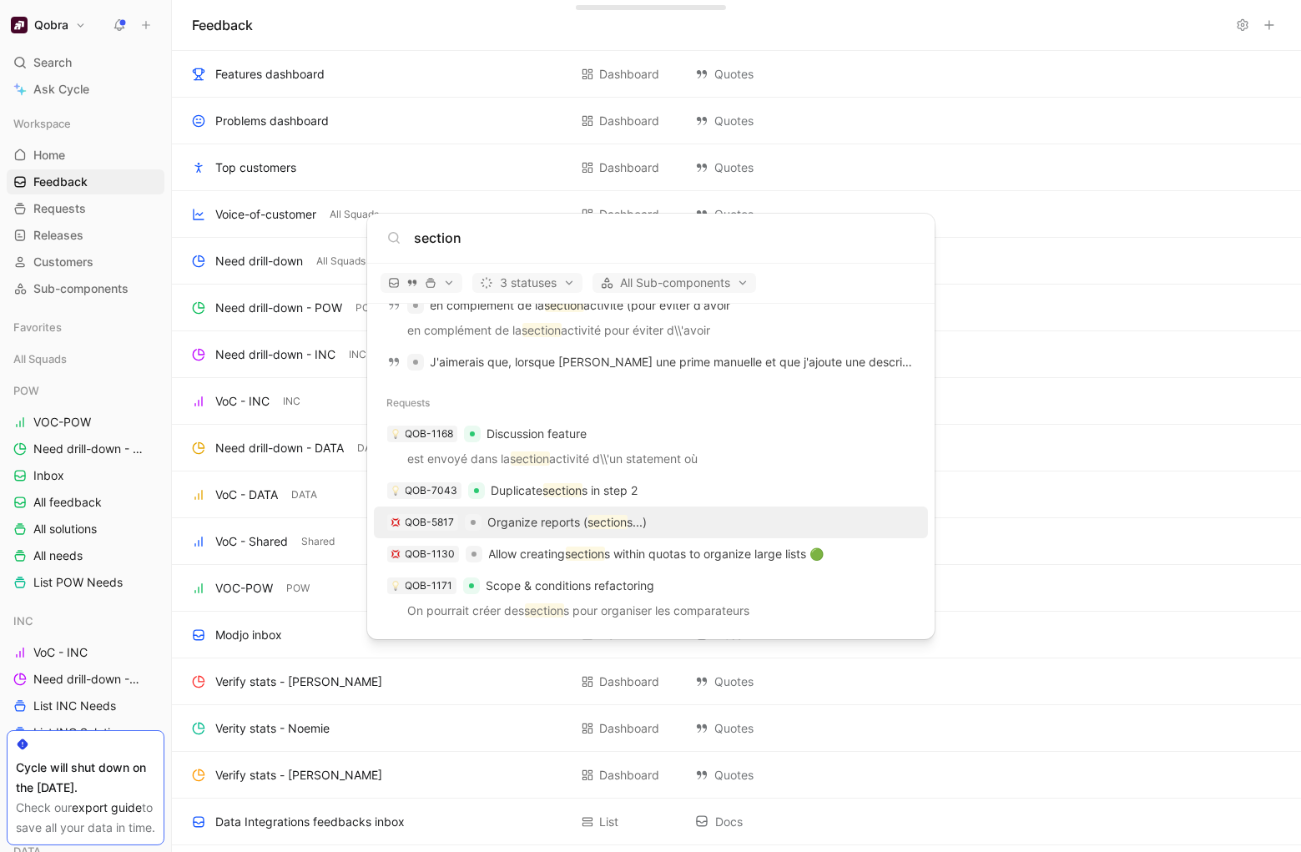
type input "section"
click at [553, 522] on p "Organize reports ( section s...)" at bounding box center [567, 522] width 159 height 20
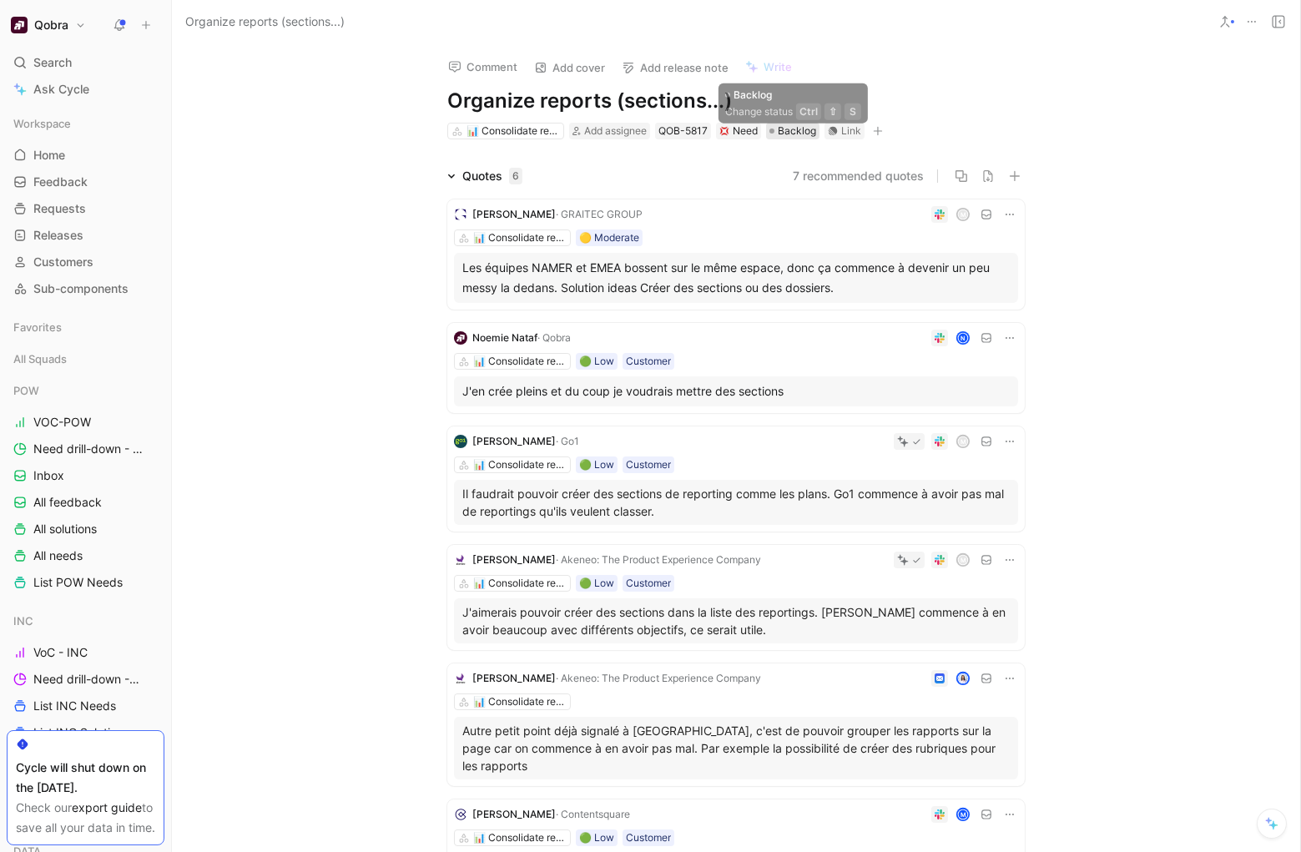
click at [799, 133] on span "Backlog" at bounding box center [797, 131] width 38 height 17
click at [837, 135] on icon at bounding box center [833, 131] width 10 height 10
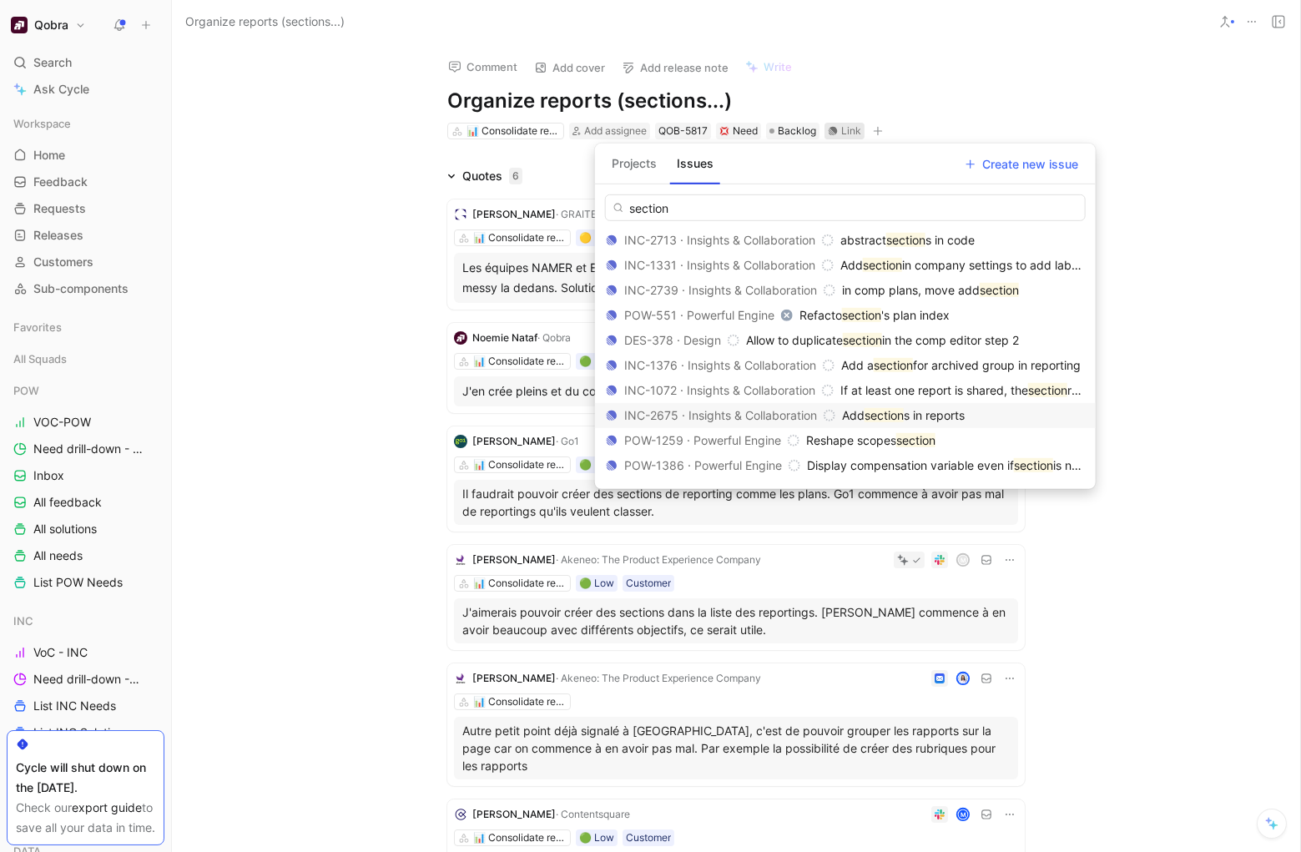
type input "section"
click at [904, 415] on mark "section" at bounding box center [883, 415] width 39 height 14
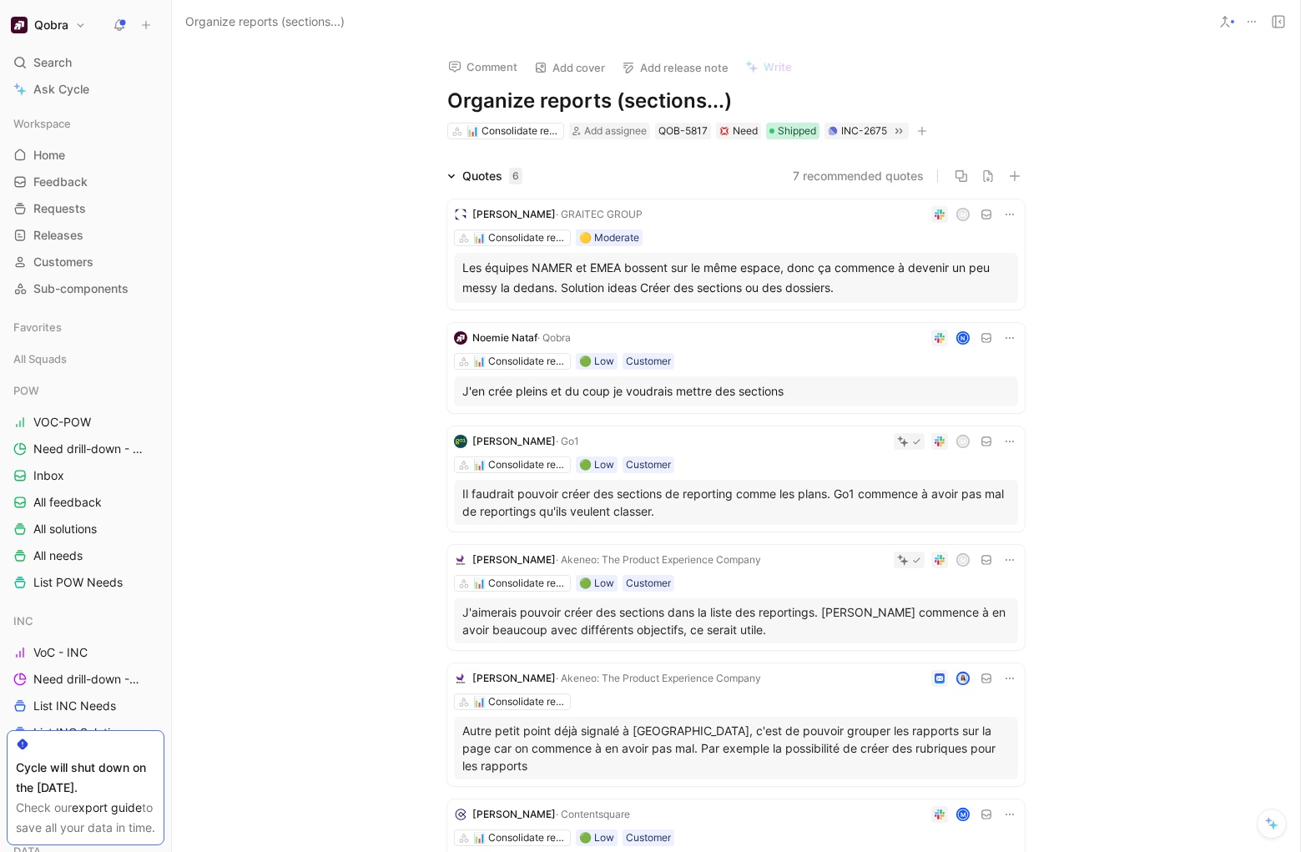
click at [790, 130] on span "Shipped" at bounding box center [797, 131] width 38 height 17
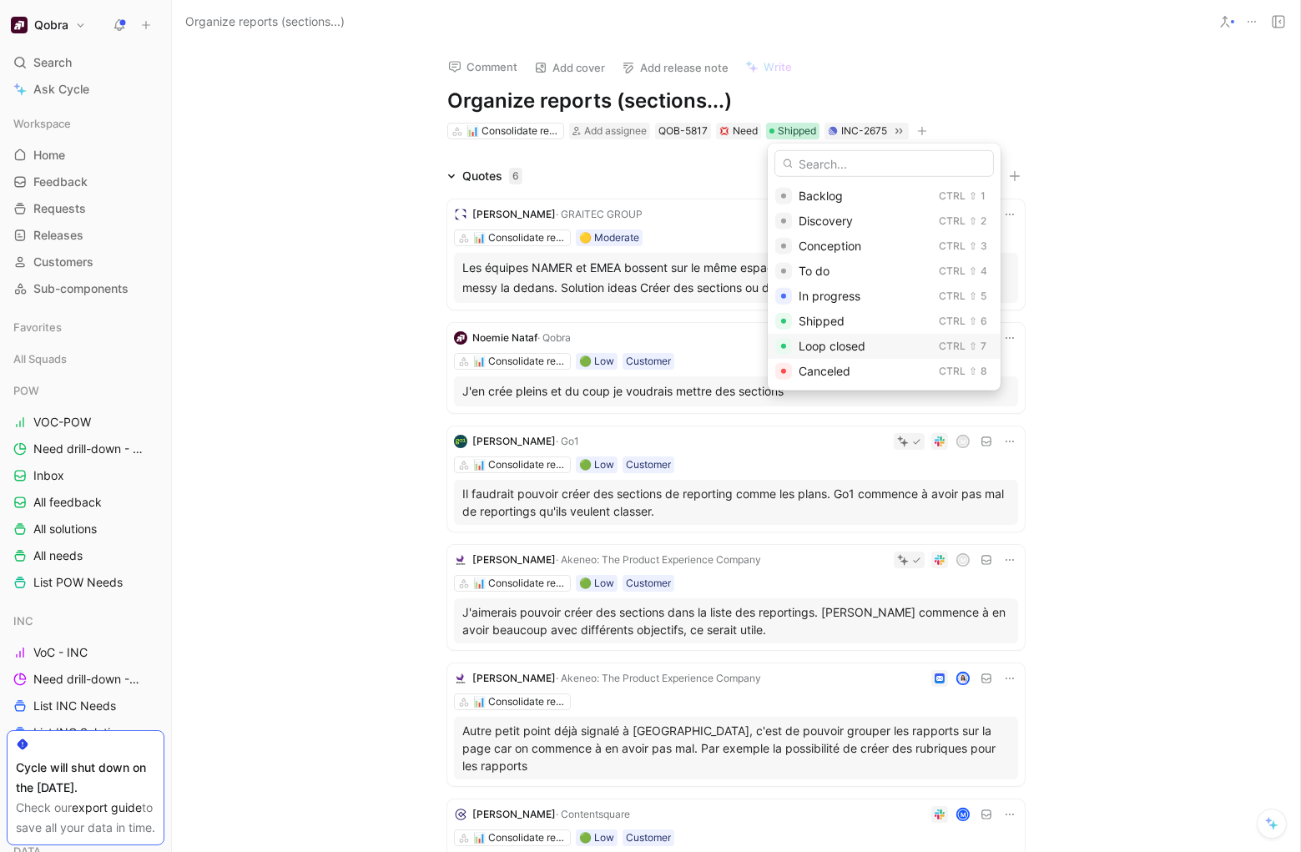
click at [851, 343] on span "Loop closed" at bounding box center [831, 346] width 67 height 14
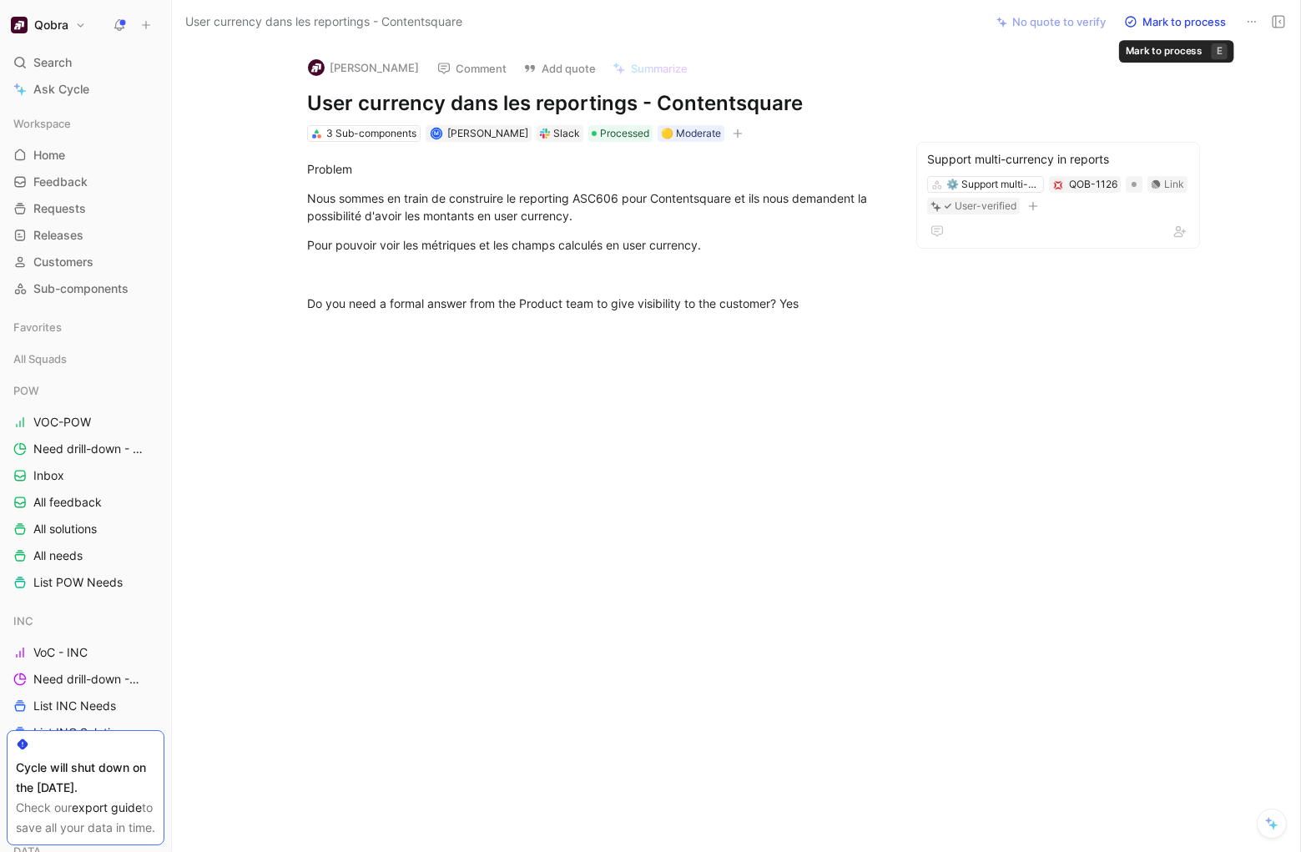
click at [1201, 22] on button "Mark to process" at bounding box center [1174, 21] width 117 height 23
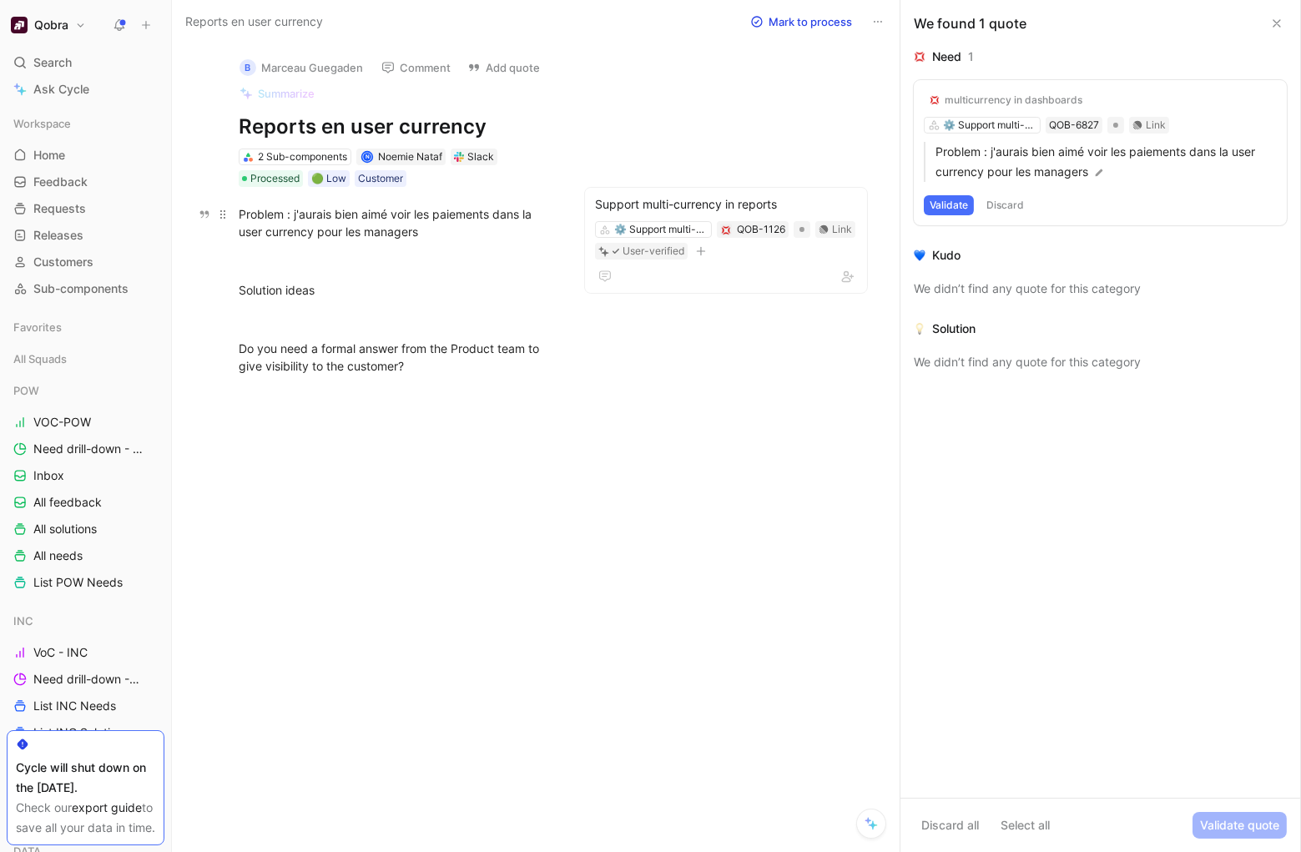
click at [439, 232] on div "Problem : j'aurais bien aimé voir les paiements dans la user currency pour les …" at bounding box center [396, 222] width 314 height 35
click at [813, 24] on button "Mark to process" at bounding box center [801, 21] width 117 height 23
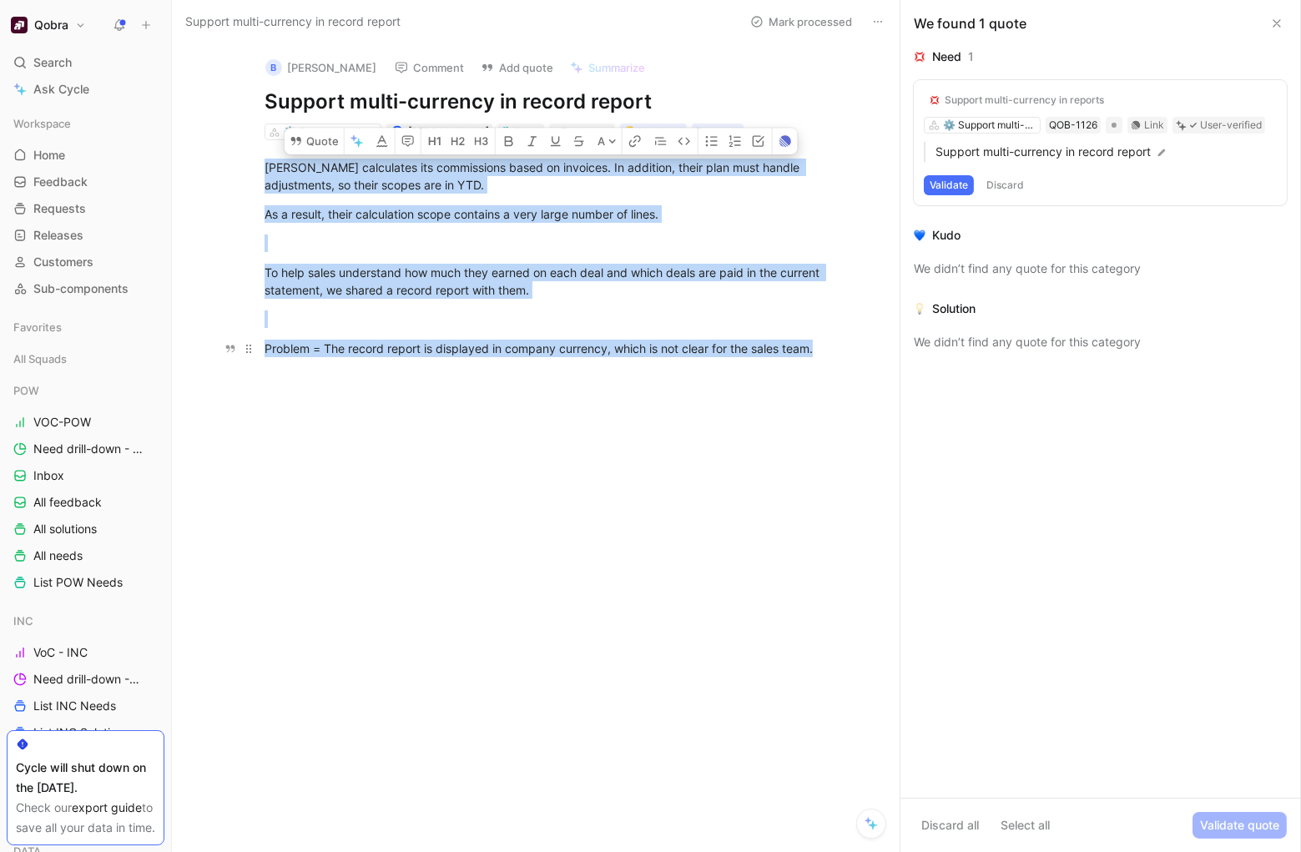
drag, startPoint x: 265, startPoint y: 167, endPoint x: 832, endPoint y: 346, distance: 594.2
click at [832, 346] on div "BUI calculates its commissions based on invoices. In addition, their plan must …" at bounding box center [553, 257] width 692 height 235
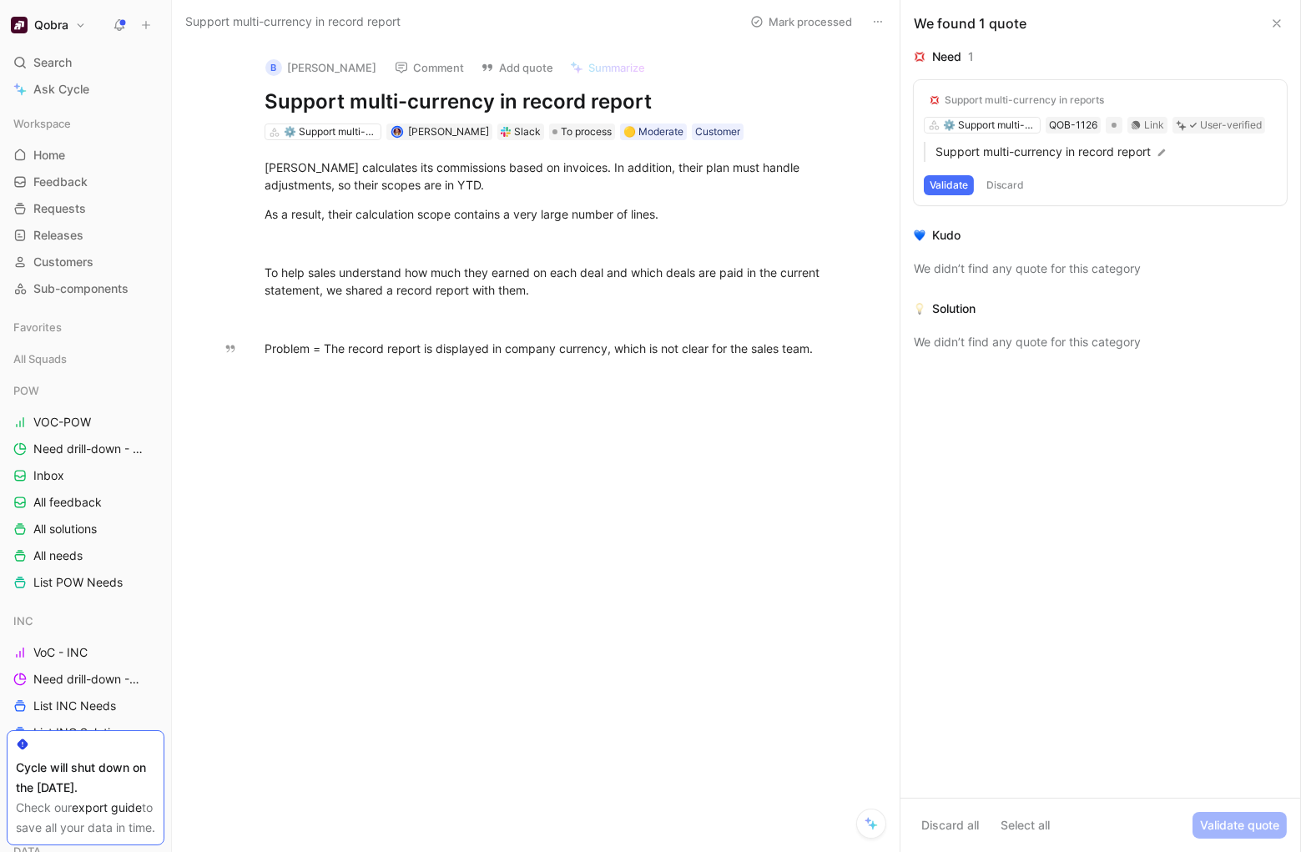
click at [696, 410] on div at bounding box center [553, 502] width 692 height 255
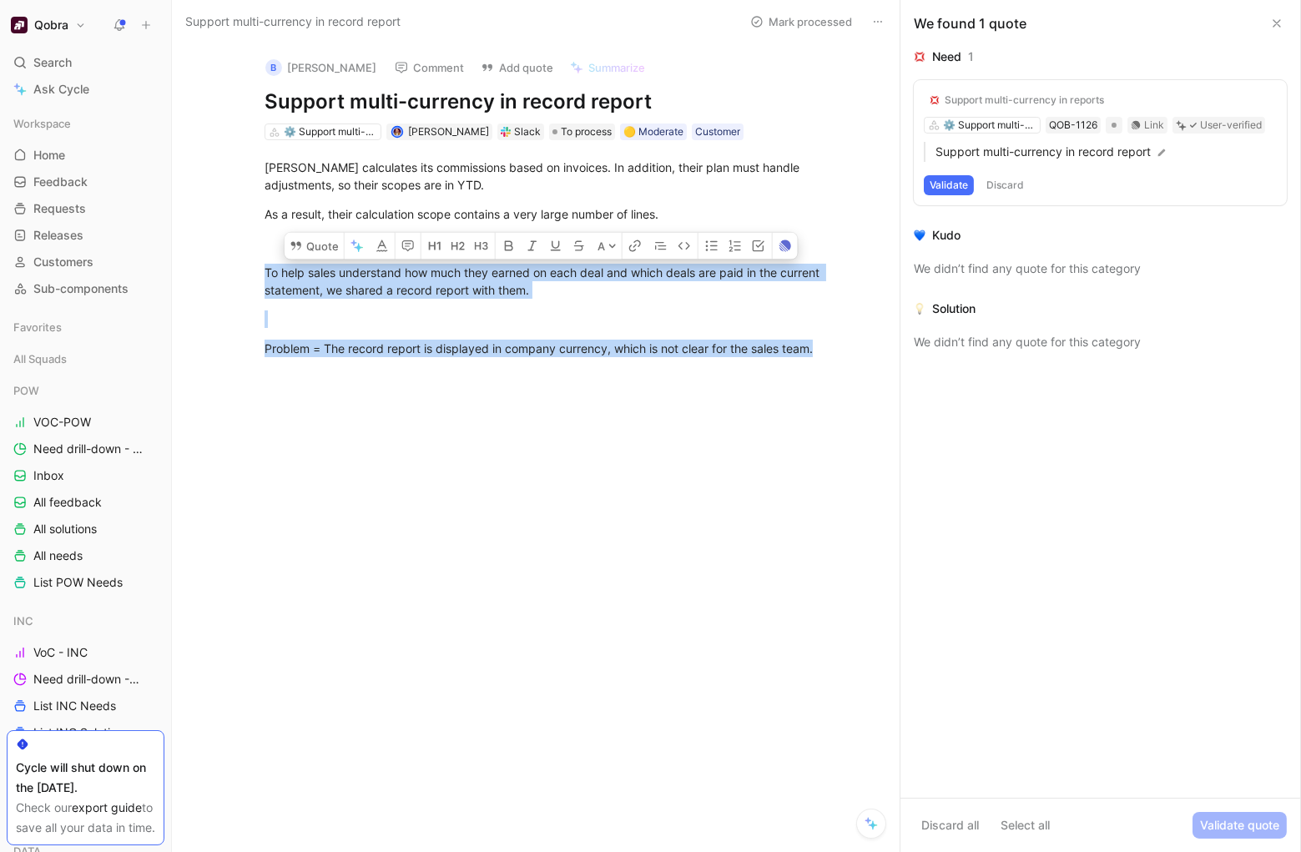
drag, startPoint x: 264, startPoint y: 272, endPoint x: 1001, endPoint y: 384, distance: 746.0
click at [1001, 384] on div "Support multi-currency in record report Mark processed B Wayne Van Aarde Commen…" at bounding box center [736, 426] width 1129 height 852
click at [961, 182] on button "Validate" at bounding box center [949, 185] width 50 height 20
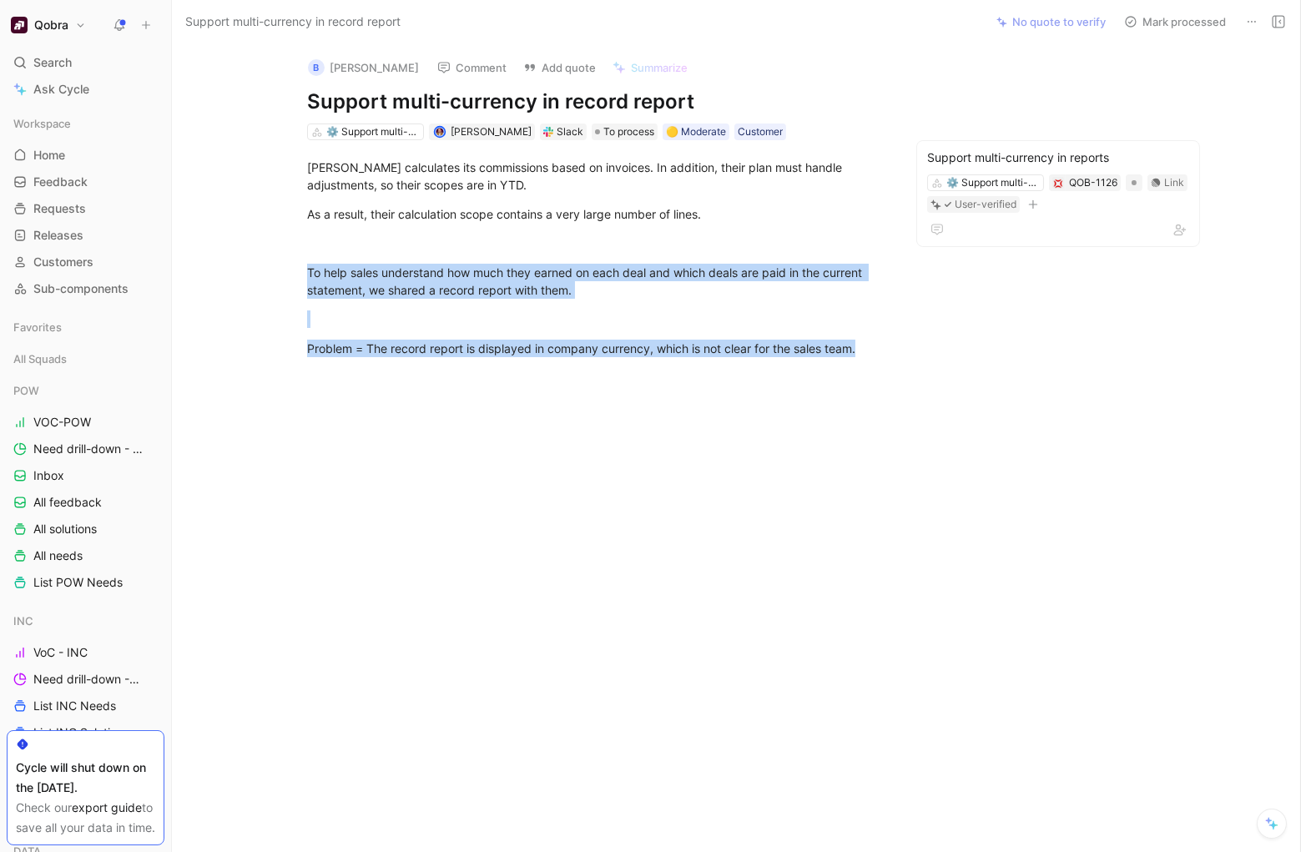
click at [1185, 16] on button "Mark processed" at bounding box center [1174, 21] width 117 height 23
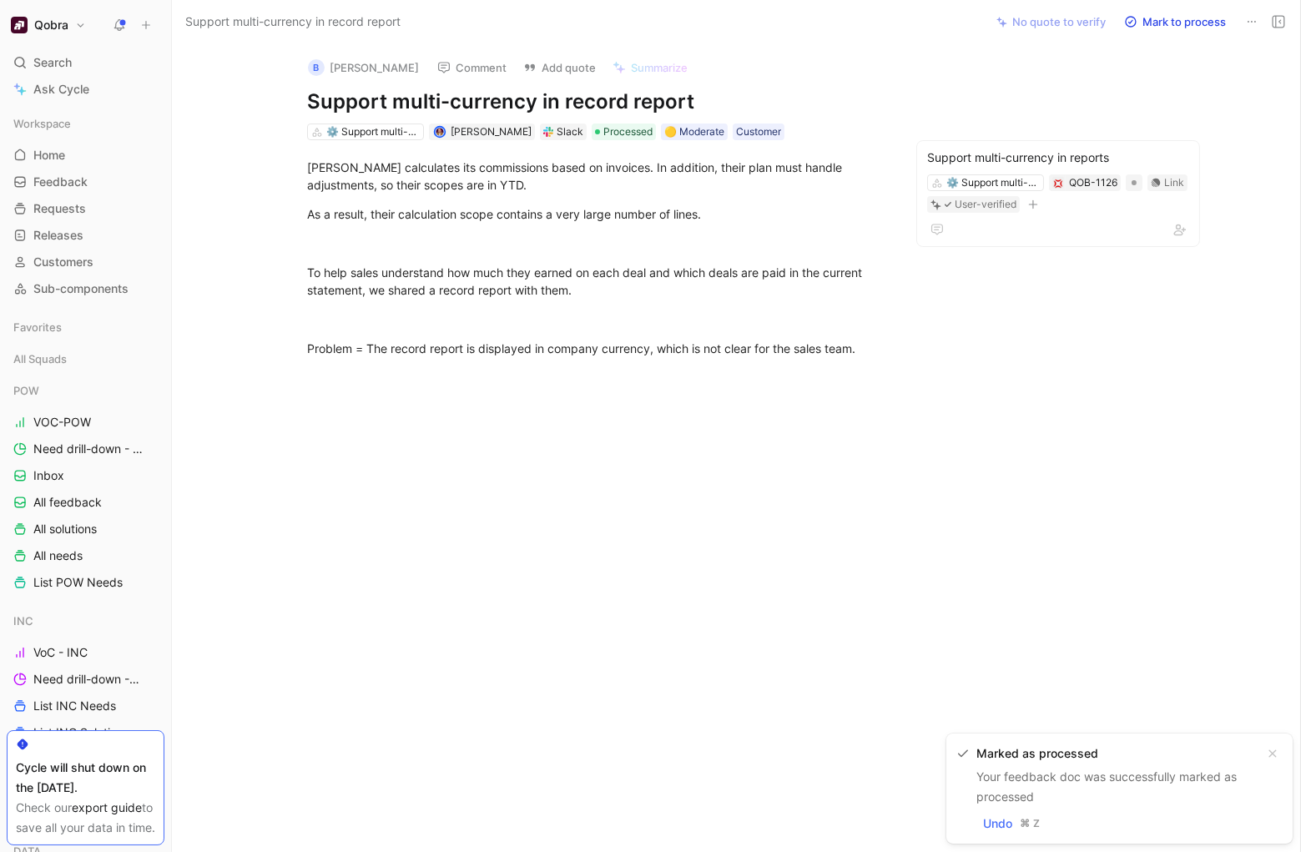
click at [413, 534] on div at bounding box center [596, 502] width 778 height 255
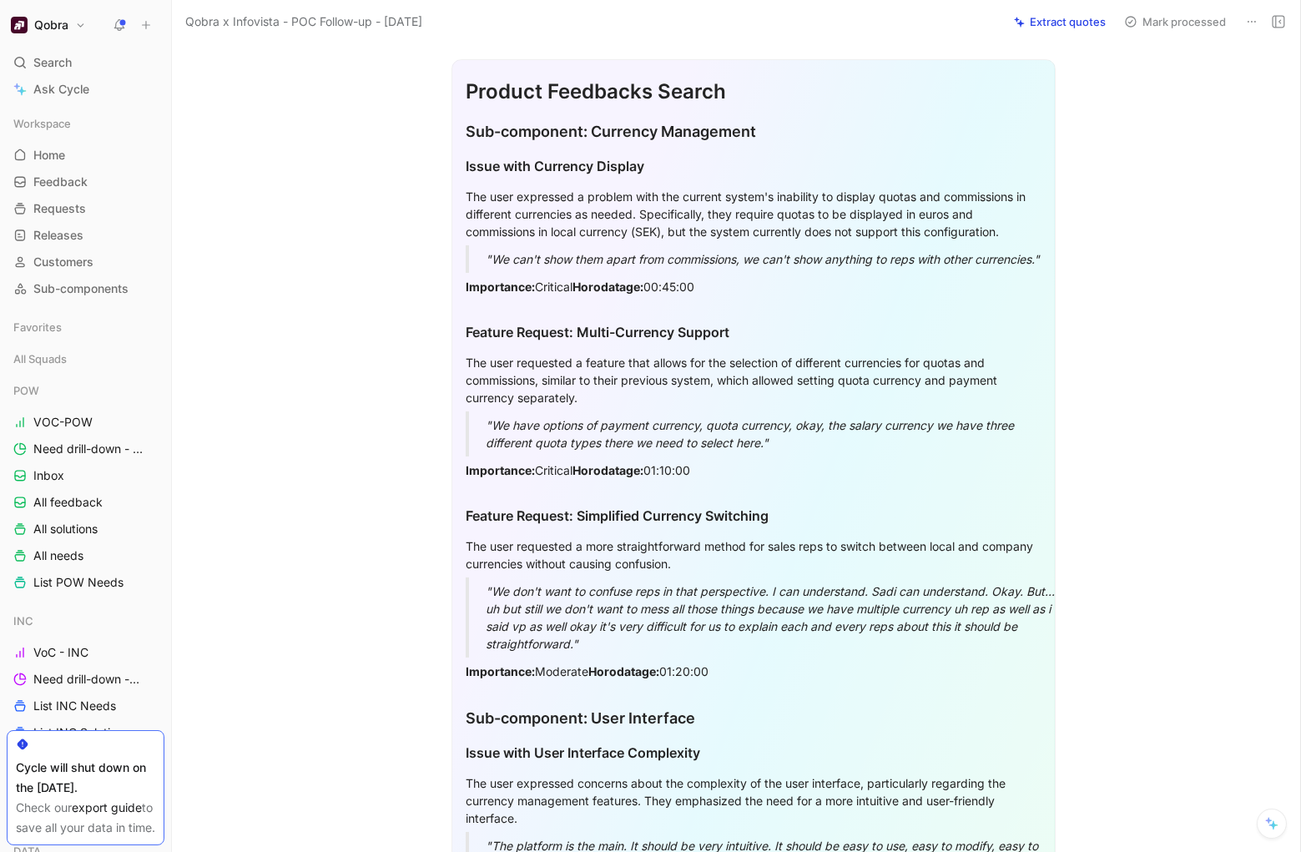
scroll to position [392, 0]
